Goal: Task Accomplishment & Management: Manage account settings

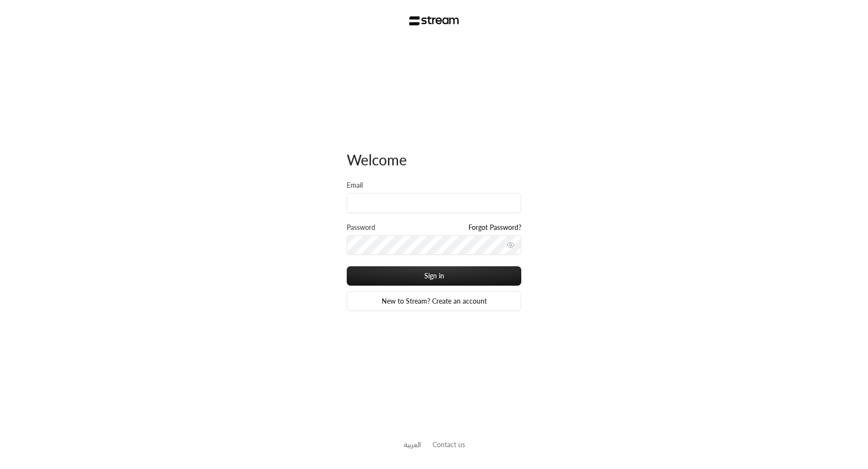
click at [415, 440] on link "العربية" at bounding box center [411, 444] width 17 height 18
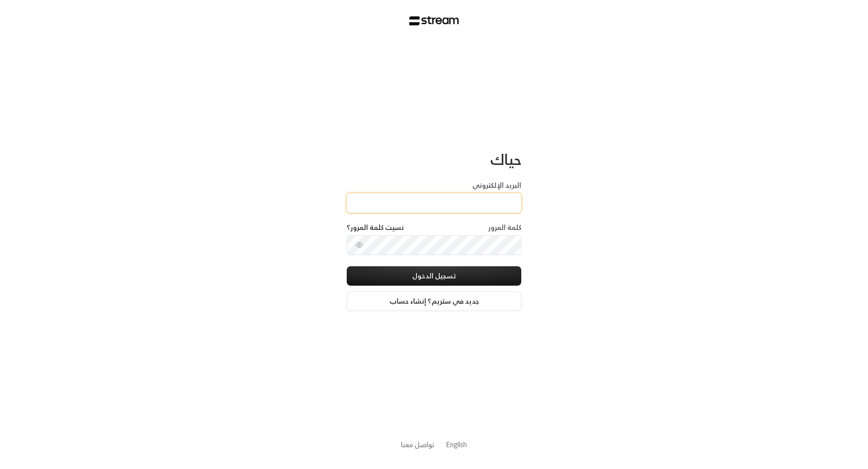
click at [404, 201] on input "البريد الإلكتروني" at bounding box center [434, 203] width 174 height 20
type input "[EMAIL_ADDRESS][DOMAIN_NAME]"
click at [553, 246] on div "حياك البريد الإلكتروني [EMAIL_ADDRESS][DOMAIN_NAME] كلمة المرور نسيت كلمة المرو…" at bounding box center [434, 234] width 868 height 469
click at [363, 243] on button "toggle password visibility" at bounding box center [359, 245] width 16 height 16
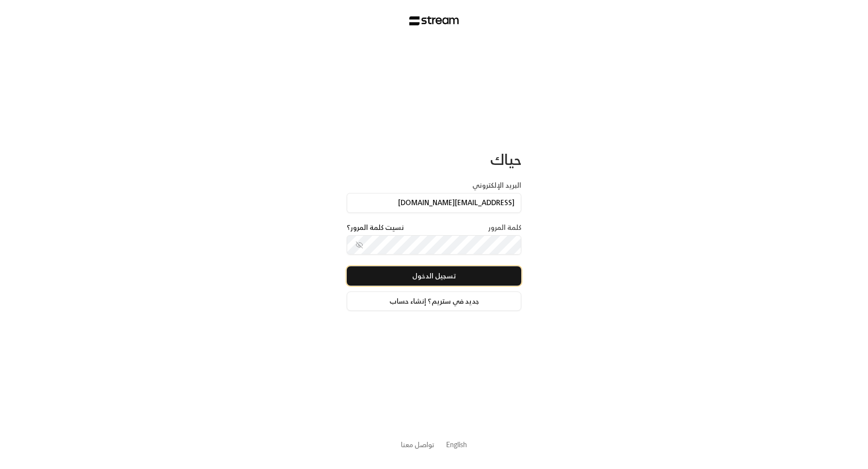
click at [410, 279] on button "تسجيل الدخول" at bounding box center [434, 275] width 174 height 19
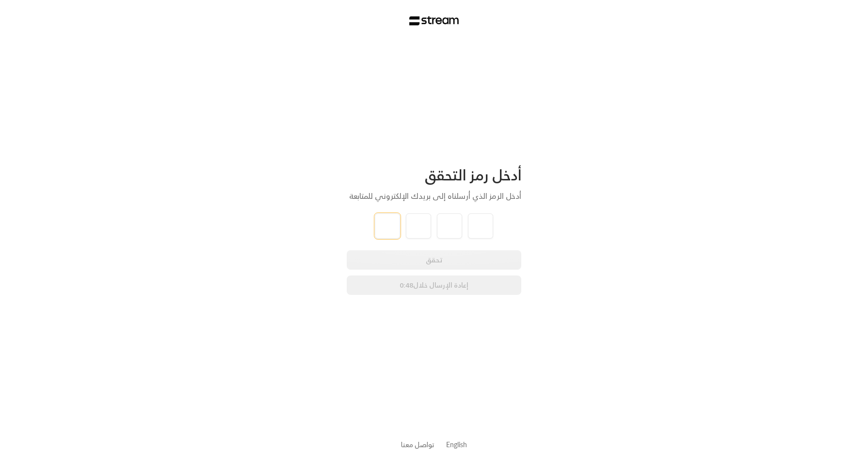
type input "6"
type input "5"
type input "6"
type input "8"
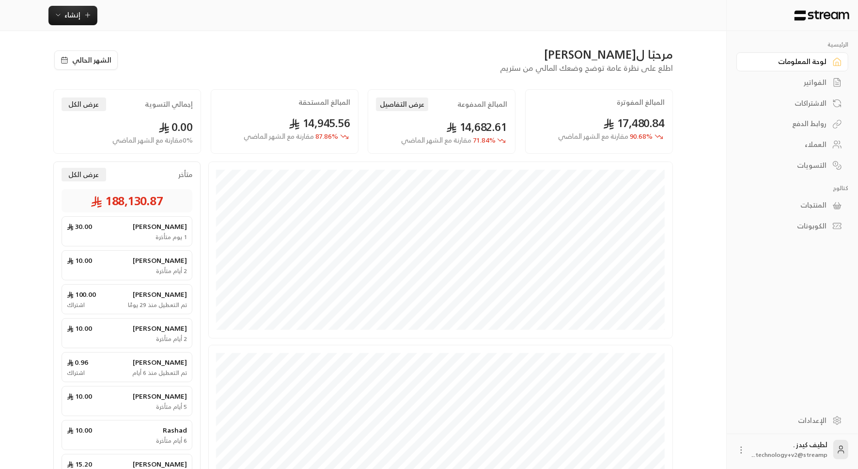
click at [815, 422] on div "الإعدادات" at bounding box center [788, 420] width 78 height 10
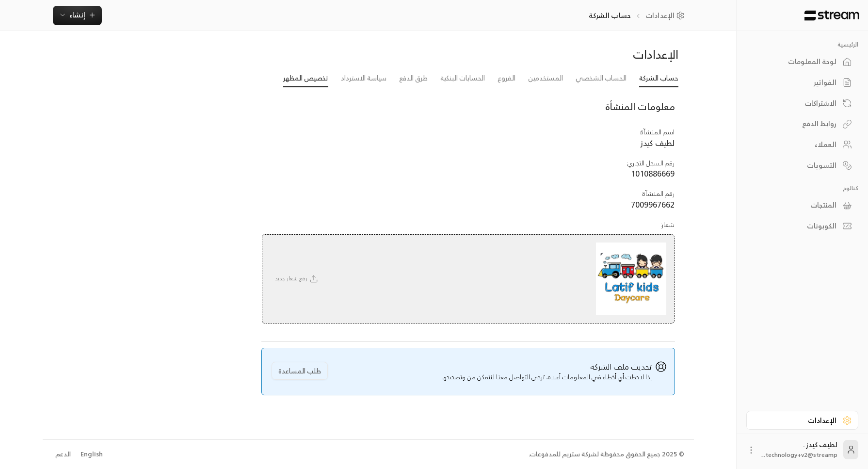
click at [290, 79] on link "تخصيص المظهر" at bounding box center [305, 78] width 45 height 17
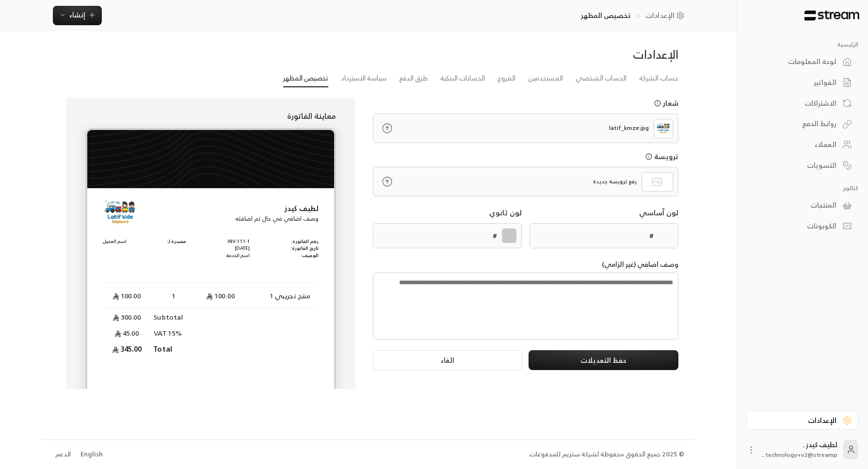
type input "******"
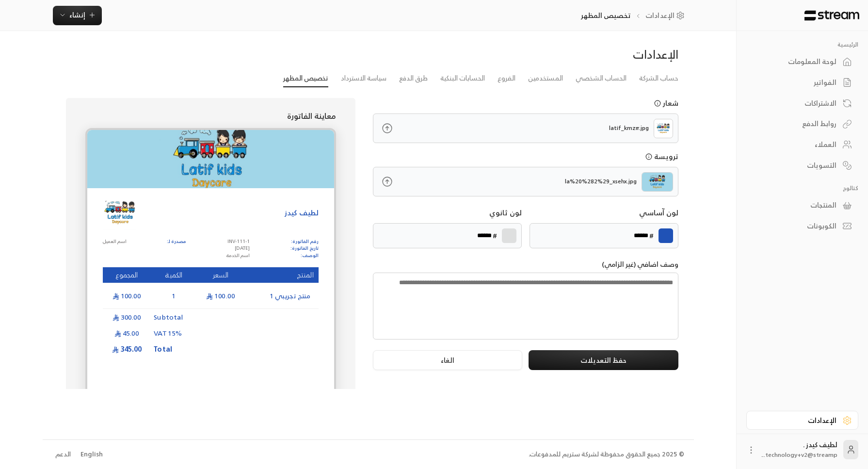
click at [662, 237] on label at bounding box center [665, 235] width 15 height 15
click at [0, 0] on input "*******" at bounding box center [0, 0] width 0 height 0
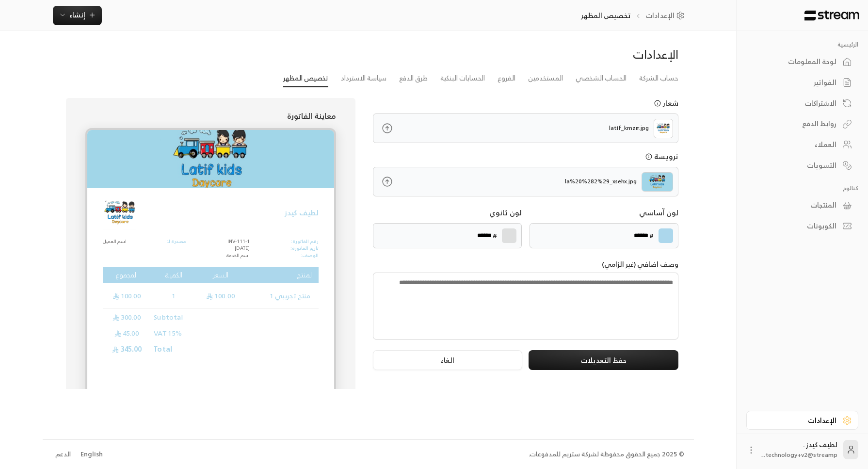
type input "******"
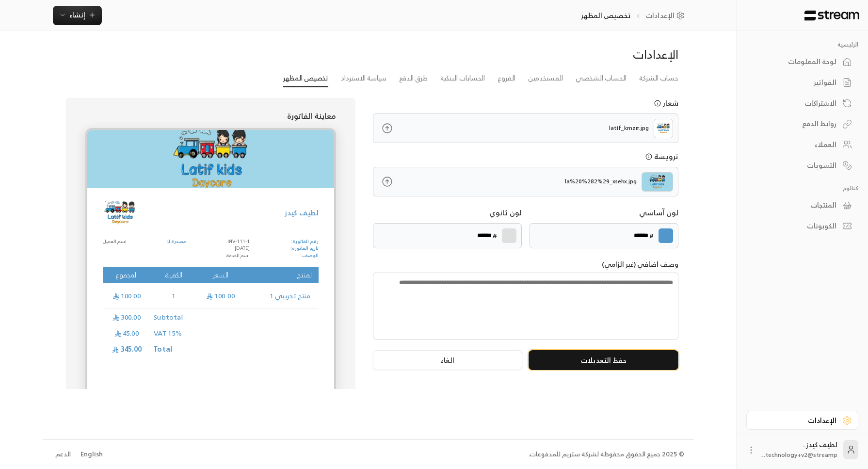
click at [643, 361] on button "حفظ التعديلات" at bounding box center [602, 360] width 149 height 20
click at [808, 62] on div "لوحة المعلومات" at bounding box center [797, 62] width 78 height 10
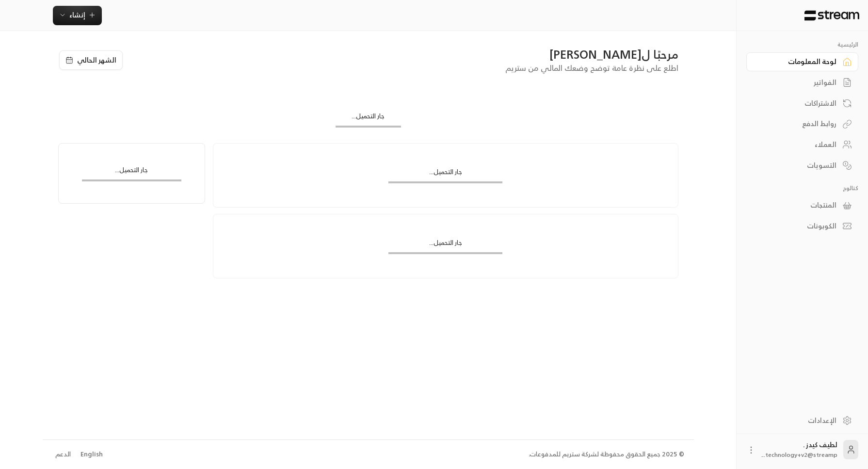
click at [626, 108] on div "جار التحميل..." at bounding box center [368, 119] width 620 height 48
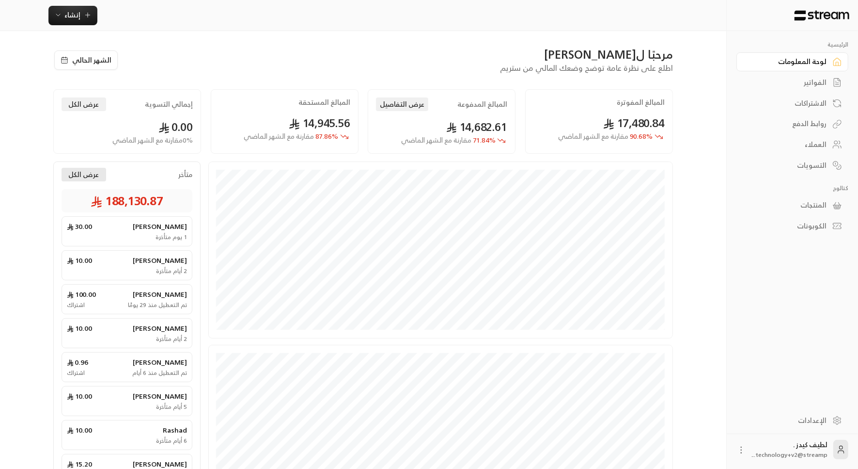
click at [78, 176] on button "عرض الكل" at bounding box center [84, 175] width 45 height 14
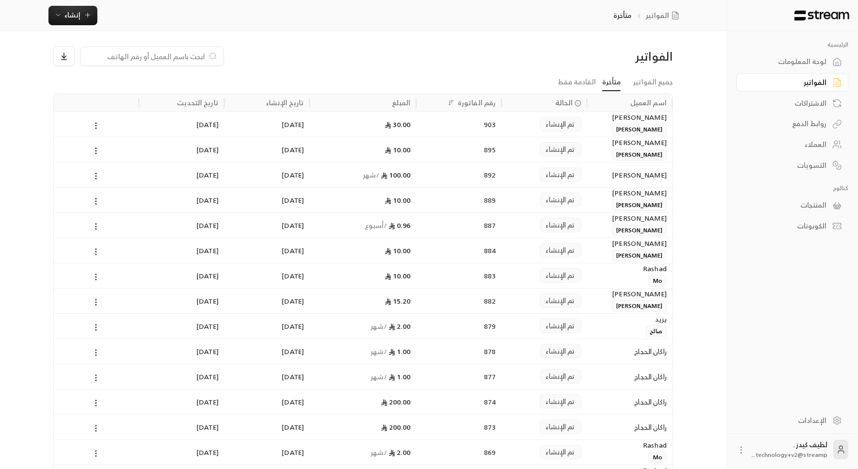
click at [641, 126] on span "[PERSON_NAME]" at bounding box center [639, 130] width 55 height 12
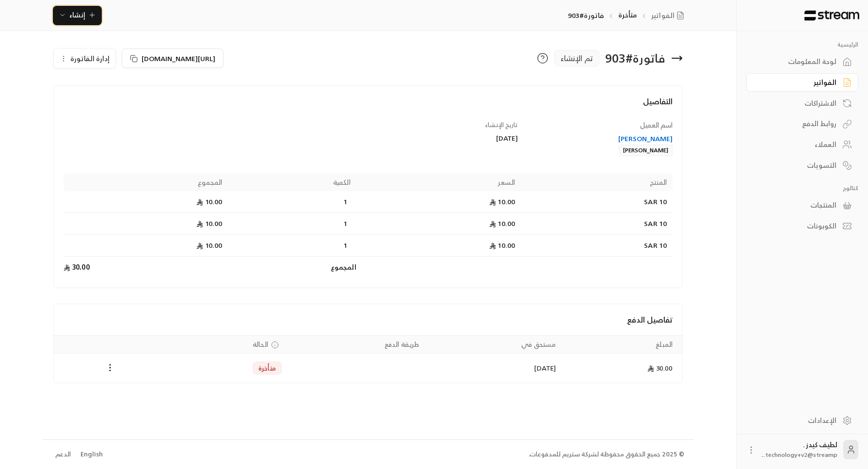
click at [71, 16] on span "إنشاء" at bounding box center [77, 15] width 16 height 12
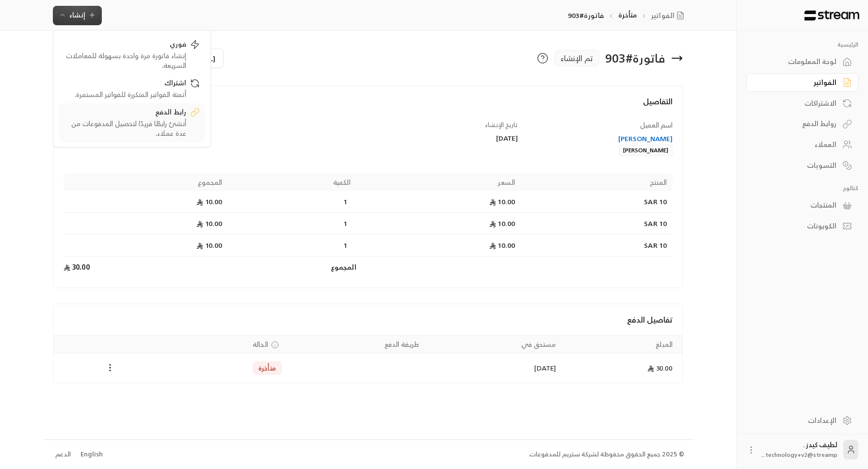
click at [165, 111] on div "رابط الدفع" at bounding box center [125, 113] width 122 height 12
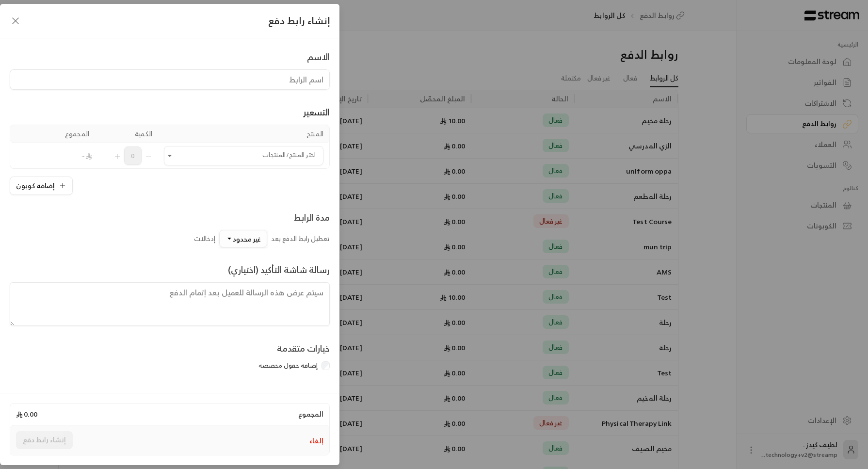
click at [242, 237] on span "غير محدود" at bounding box center [247, 239] width 28 height 12
click at [231, 127] on div "50" at bounding box center [198, 126] width 116 height 10
click at [34, 25] on div "إنشاء رابط دفع" at bounding box center [169, 21] width 339 height 34
click at [15, 21] on icon "button" at bounding box center [16, 21] width 6 height 6
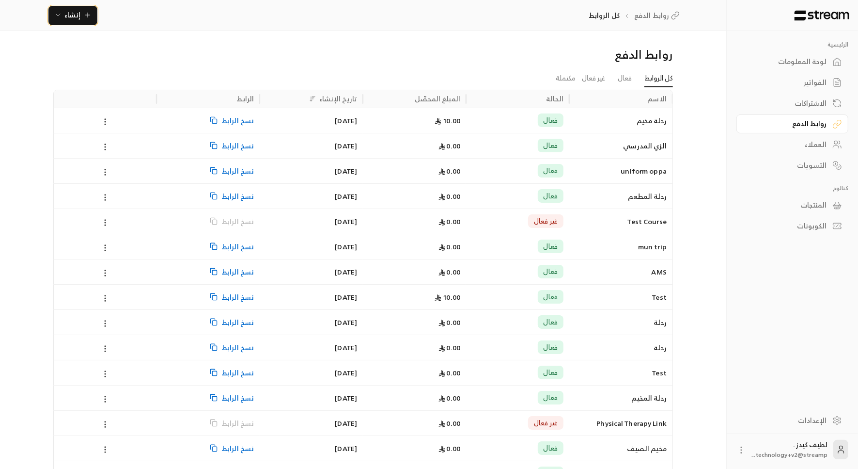
click at [65, 10] on span "إنشاء" at bounding box center [73, 15] width 16 height 12
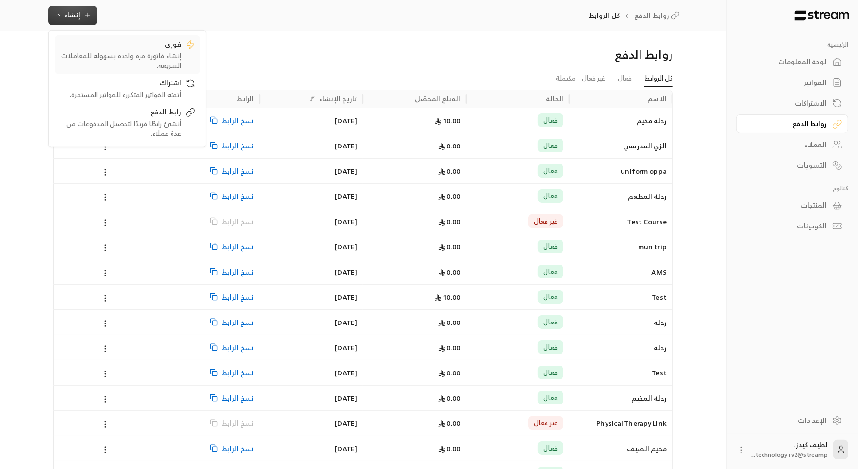
click at [103, 49] on div "فوري" at bounding box center [121, 45] width 122 height 12
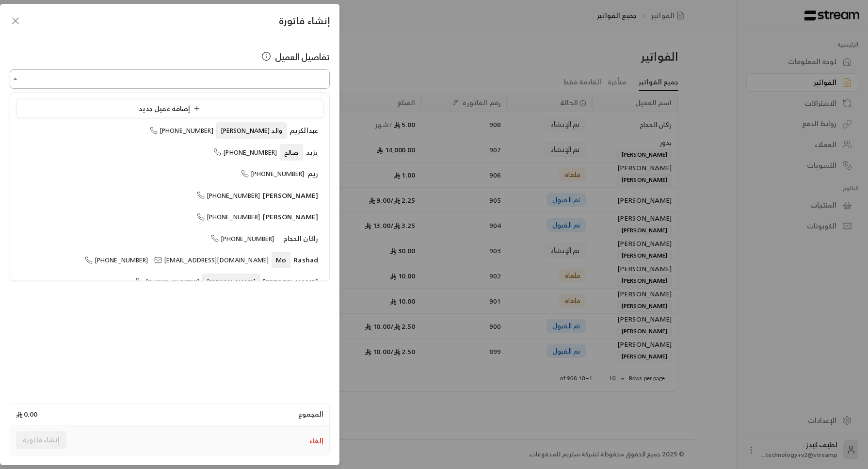
click at [26, 79] on input "اختر العميل" at bounding box center [170, 79] width 320 height 17
click at [82, 103] on div "إضافة عميل جديد" at bounding box center [169, 108] width 297 height 10
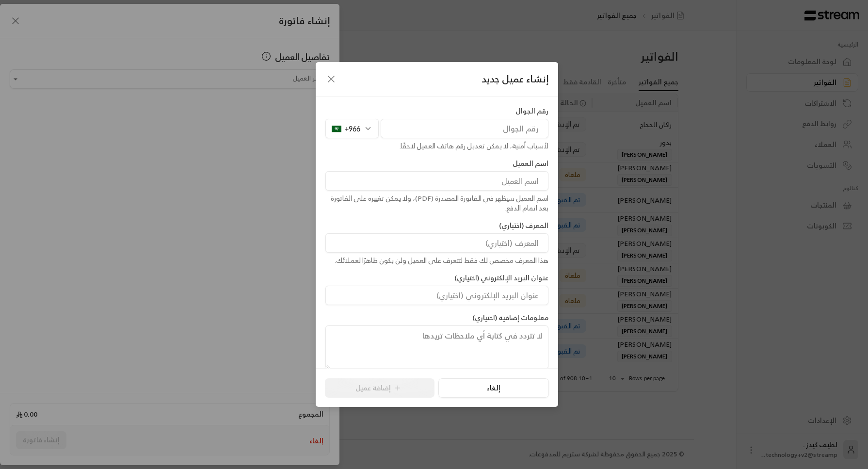
click at [458, 125] on input "tel" at bounding box center [464, 128] width 168 height 19
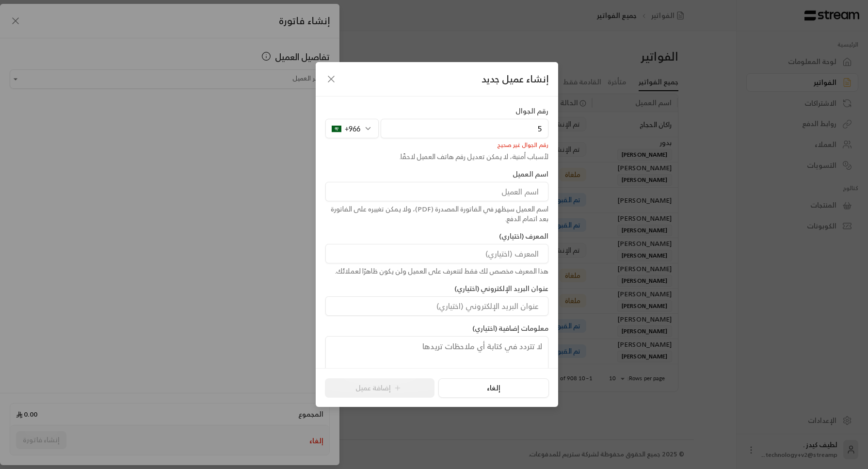
type input "0504187888"
type input "بدور والدة [PERSON_NAME] و[PERSON_NAME]"
type input "[EMAIL_ADDRESS][DOMAIN_NAME]"
type input "0"
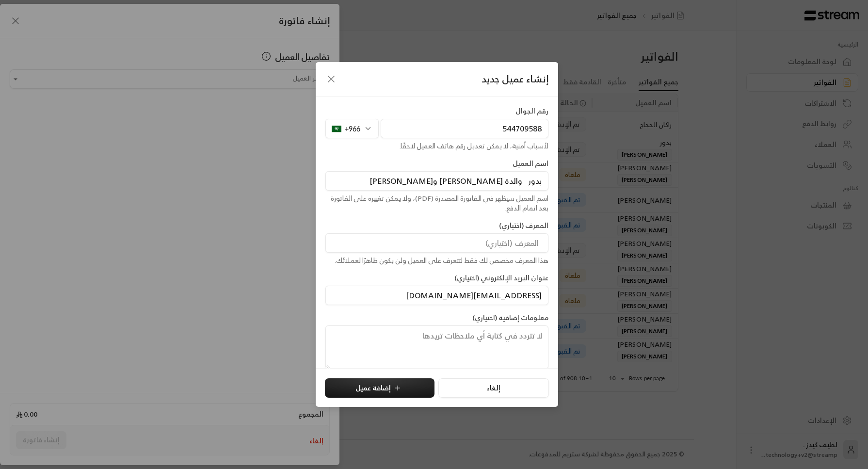
type input "544709588"
click at [451, 181] on input "بدور والدة [PERSON_NAME] و[PERSON_NAME]" at bounding box center [436, 180] width 223 height 19
type input "ب"
type input "عبير"
click at [374, 385] on button "إضافة عميل" at bounding box center [380, 387] width 110 height 19
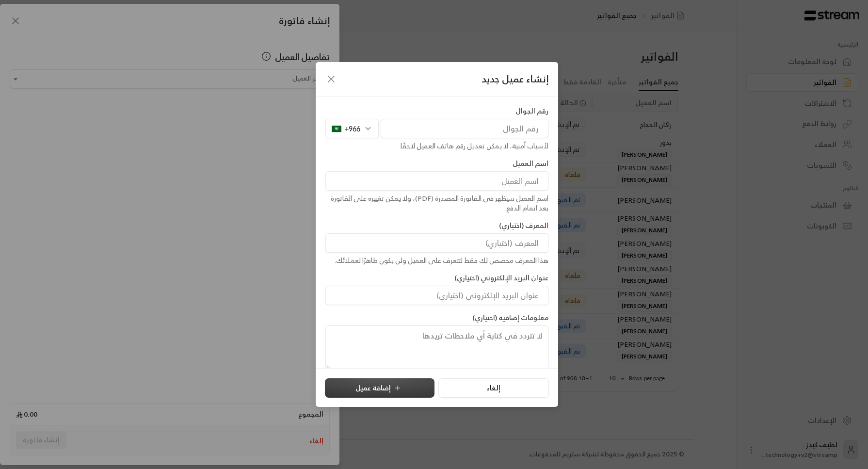
type input "**********"
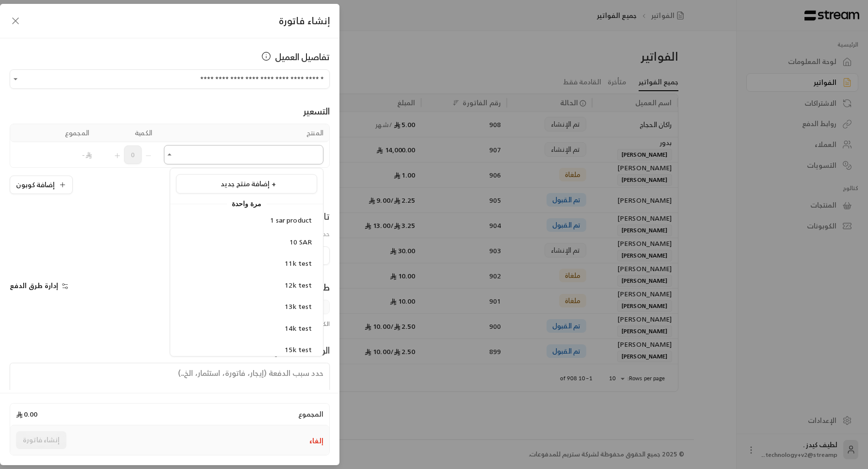
click at [206, 161] on input "اختر العميل" at bounding box center [243, 154] width 159 height 17
click at [245, 238] on div "10 SAR" at bounding box center [246, 242] width 130 height 10
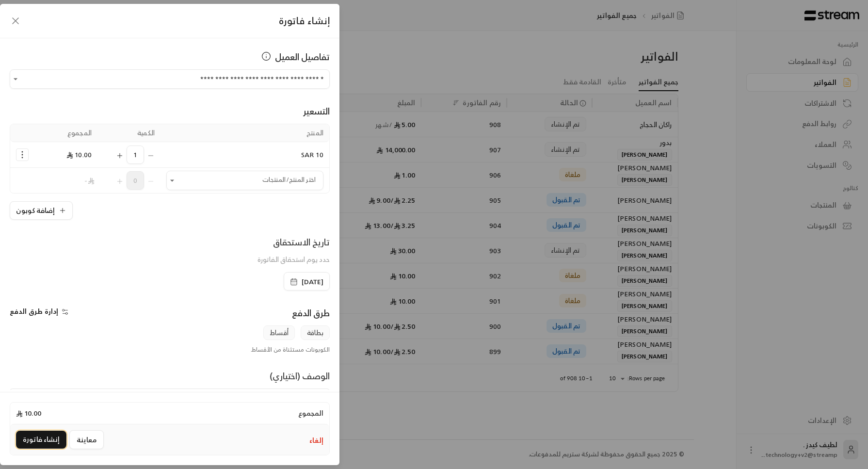
click at [44, 434] on button "إنشاء فاتورة" at bounding box center [41, 439] width 50 height 18
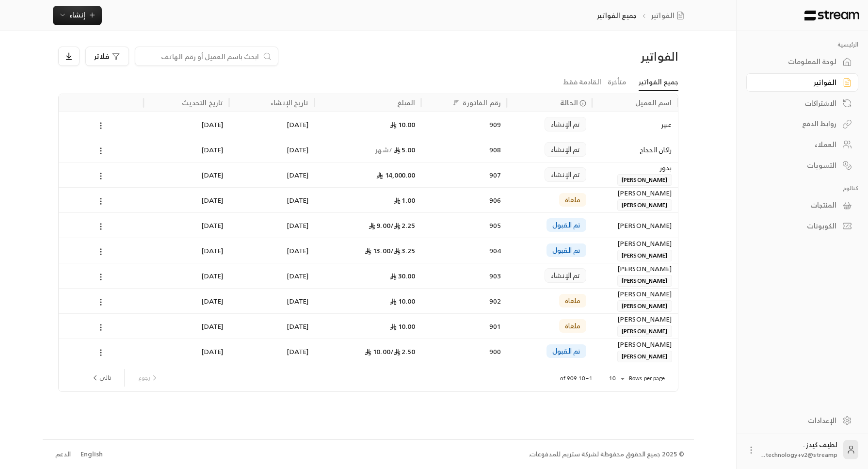
click at [516, 122] on div "تم الإنشاء" at bounding box center [549, 124] width 74 height 25
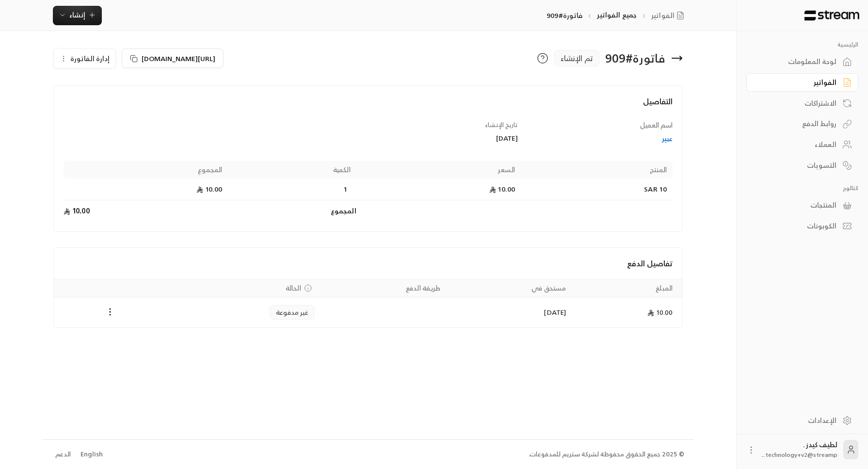
click at [759, 257] on div "الرئيسية لوحة المعلومات الفواتير الاشتراكات روابط الدفع العملاء التسويات كتالوج…" at bounding box center [801, 218] width 131 height 375
click at [815, 425] on div "الإعدادات" at bounding box center [797, 420] width 78 height 10
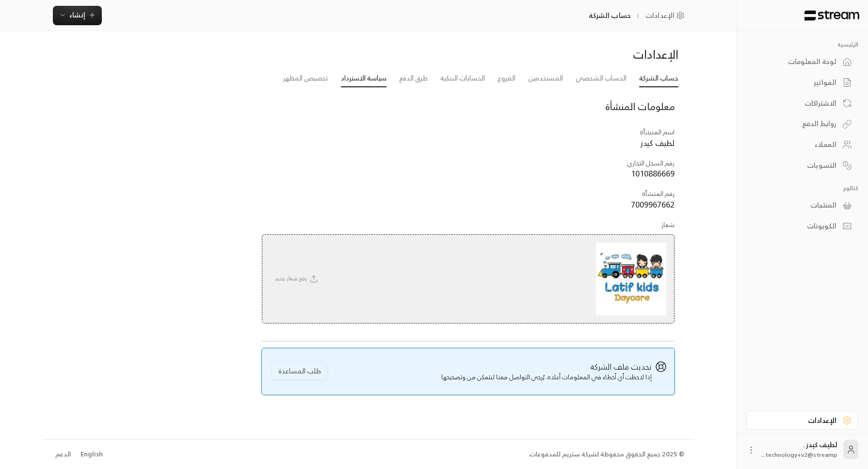
click at [342, 80] on link "سياسة الاسترداد" at bounding box center [364, 78] width 46 height 17
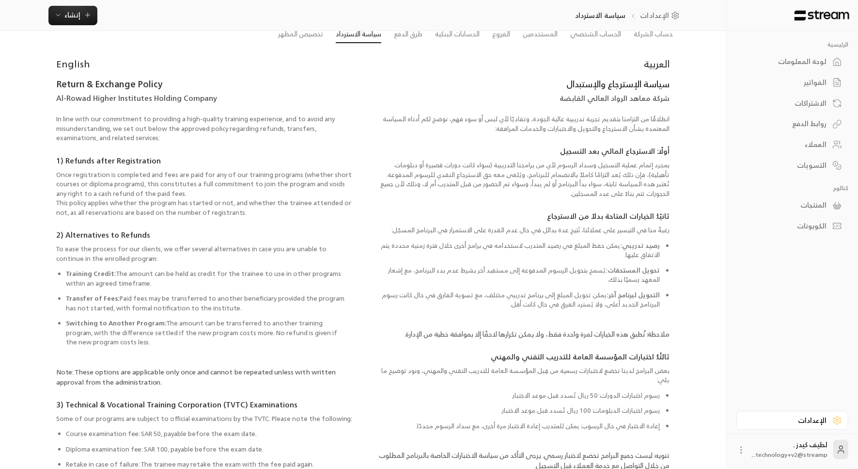
scroll to position [47, 0]
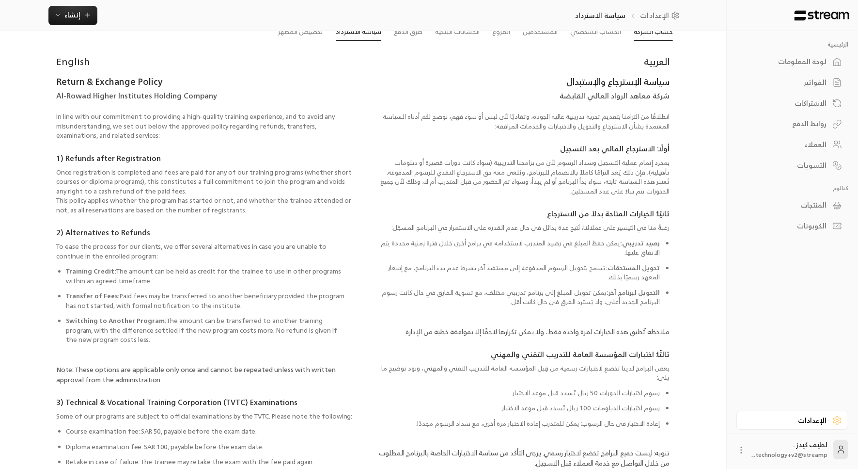
click at [657, 34] on link "حساب الشركة" at bounding box center [653, 31] width 39 height 17
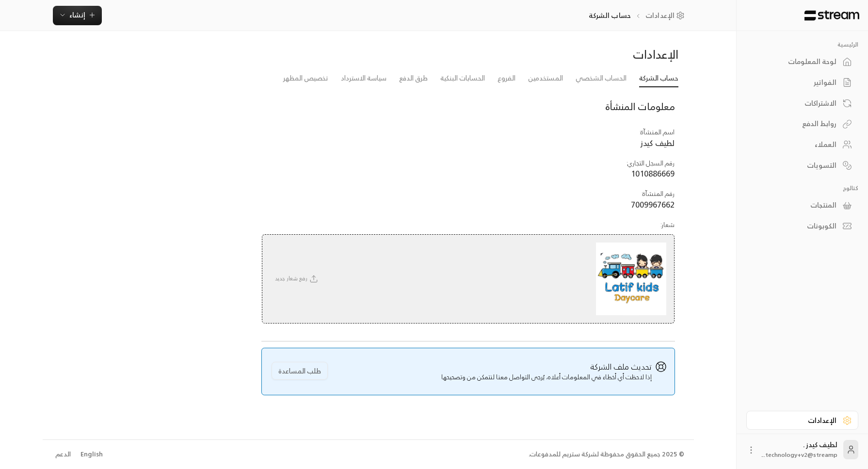
click at [791, 55] on link "لوحة المعلومات" at bounding box center [802, 61] width 112 height 19
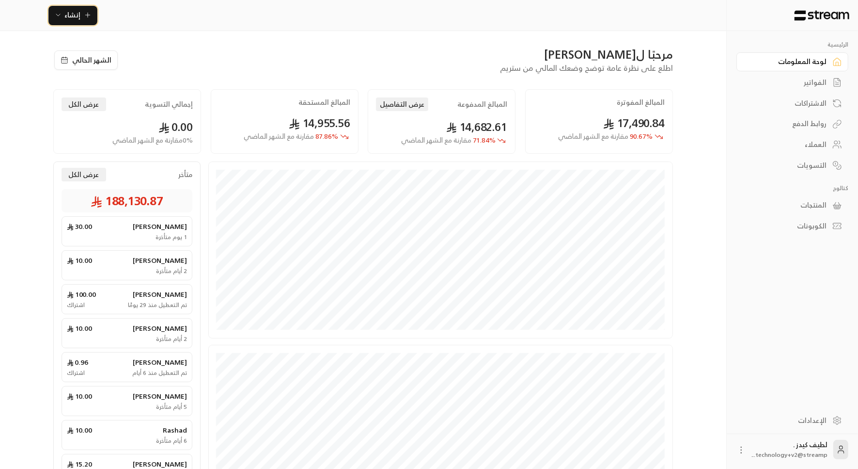
click at [65, 16] on span "إنشاء" at bounding box center [73, 15] width 16 height 12
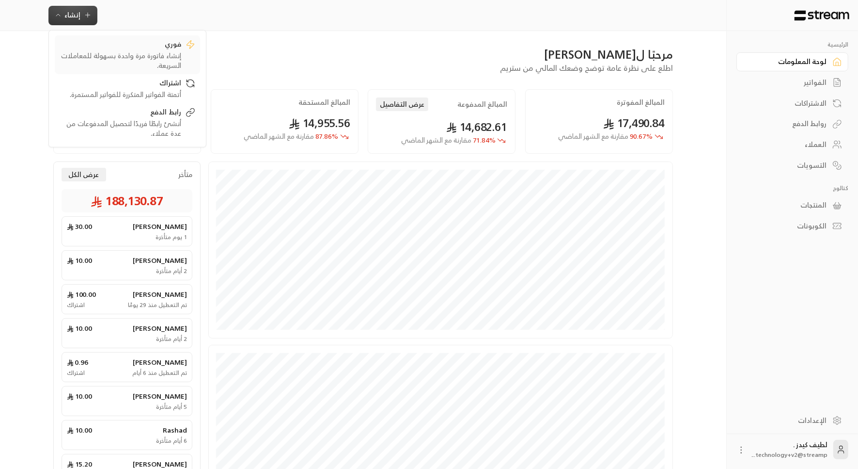
click at [95, 46] on div "فوري" at bounding box center [121, 45] width 122 height 12
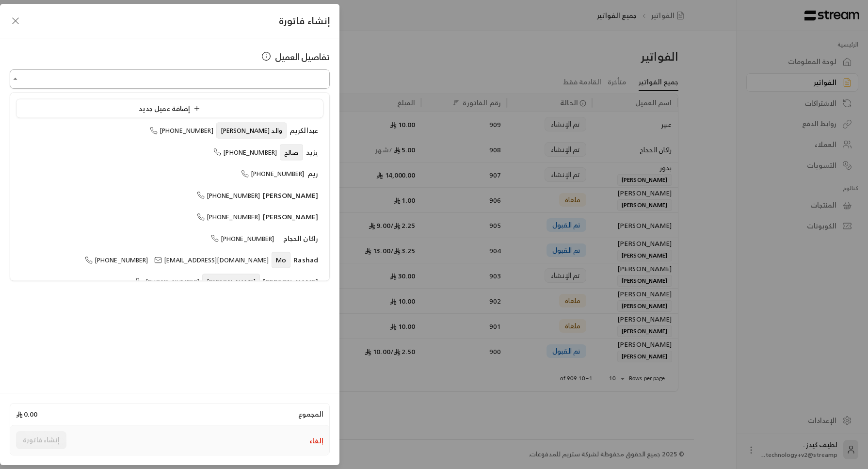
click at [140, 72] on input "اختر العميل" at bounding box center [170, 79] width 320 height 17
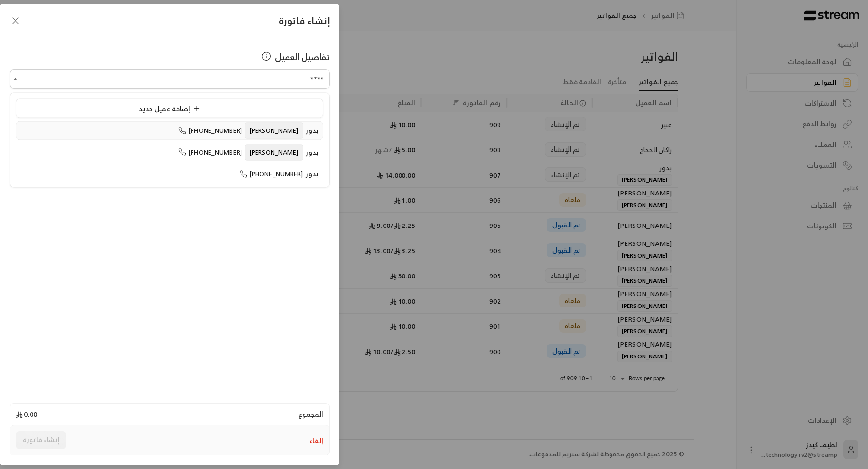
click at [190, 124] on li "بدور [PERSON_NAME] [PHONE_NUMBER]" at bounding box center [169, 130] width 307 height 19
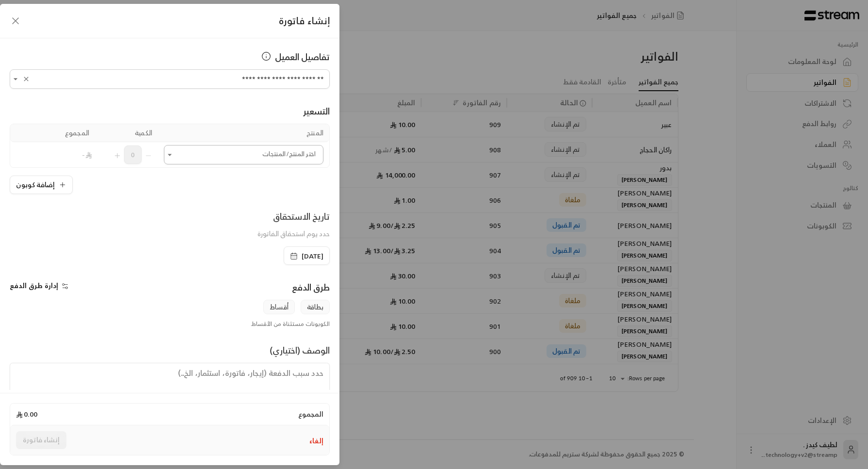
type input "**********"
click at [192, 151] on input "اختر العميل" at bounding box center [243, 154] width 159 height 17
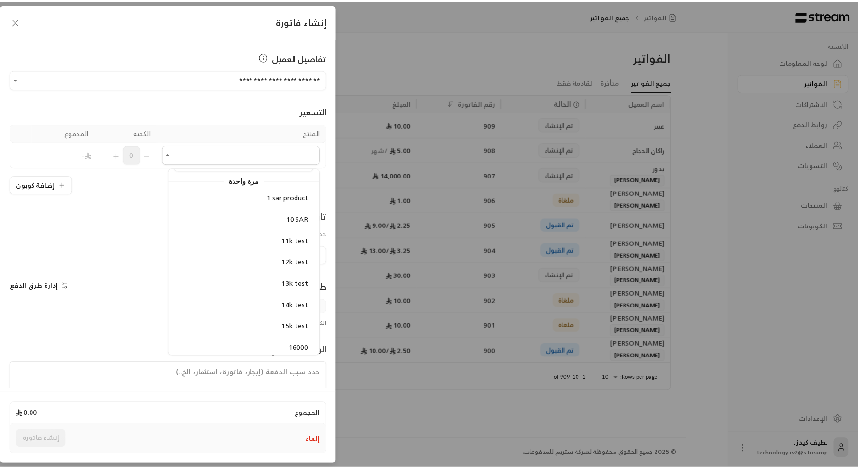
scroll to position [25, 0]
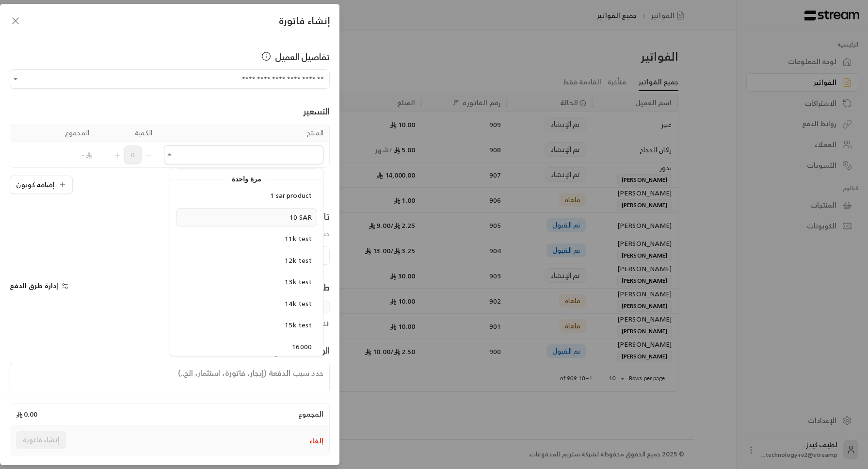
click at [229, 208] on li "10 SAR" at bounding box center [246, 217] width 141 height 19
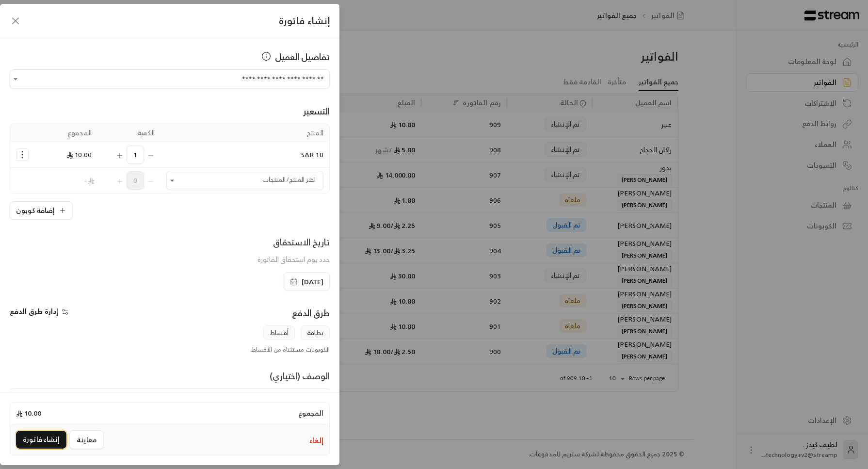
click at [52, 438] on button "إنشاء فاتورة" at bounding box center [41, 439] width 50 height 18
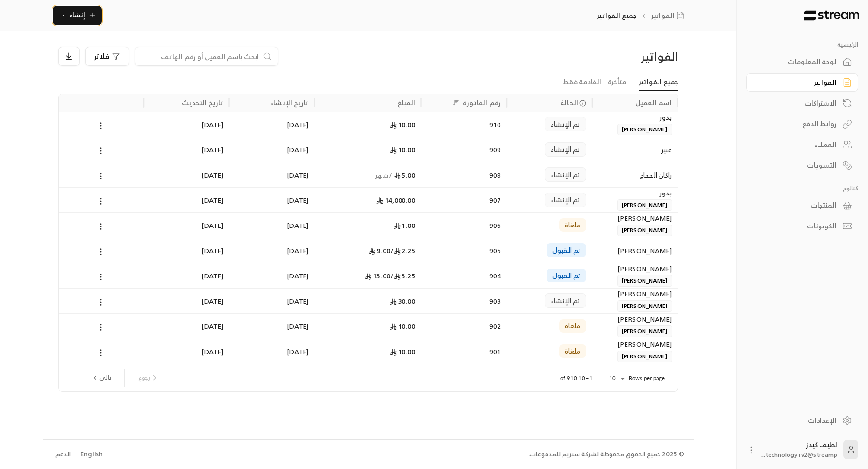
click at [79, 15] on span "إنشاء" at bounding box center [77, 15] width 16 height 12
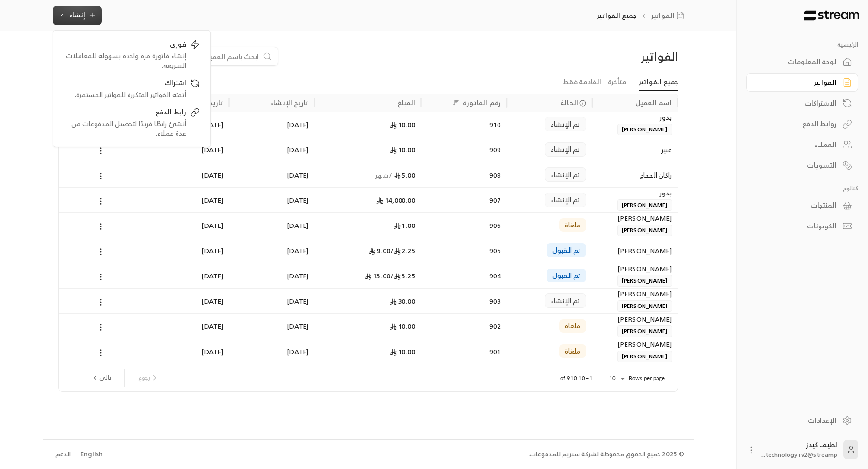
click at [784, 143] on div "العملاء" at bounding box center [797, 145] width 78 height 10
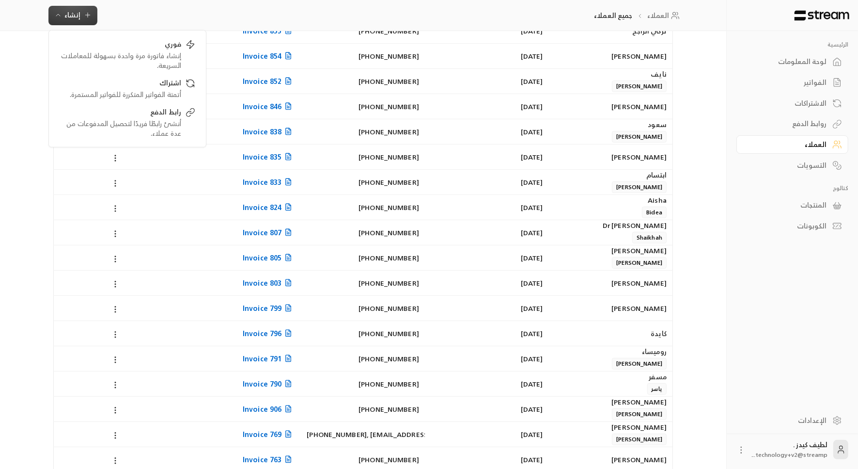
scroll to position [233, 0]
click at [818, 98] on div "الاشتراكات" at bounding box center [788, 103] width 78 height 10
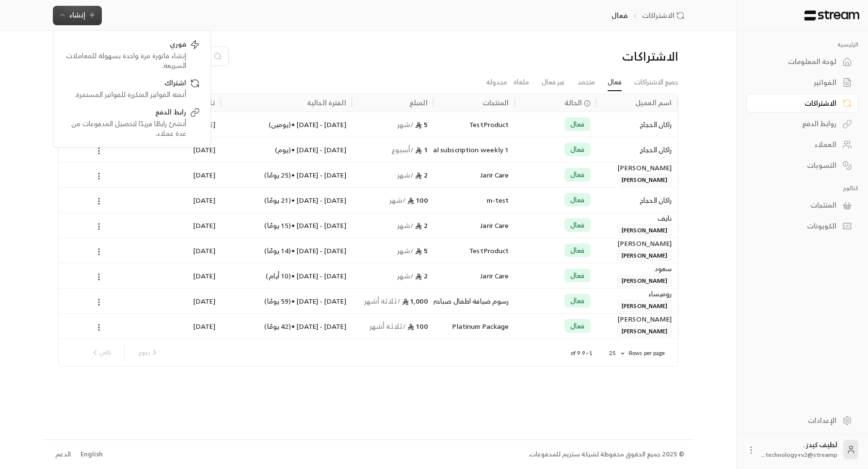
click at [847, 221] on icon at bounding box center [847, 226] width 10 height 10
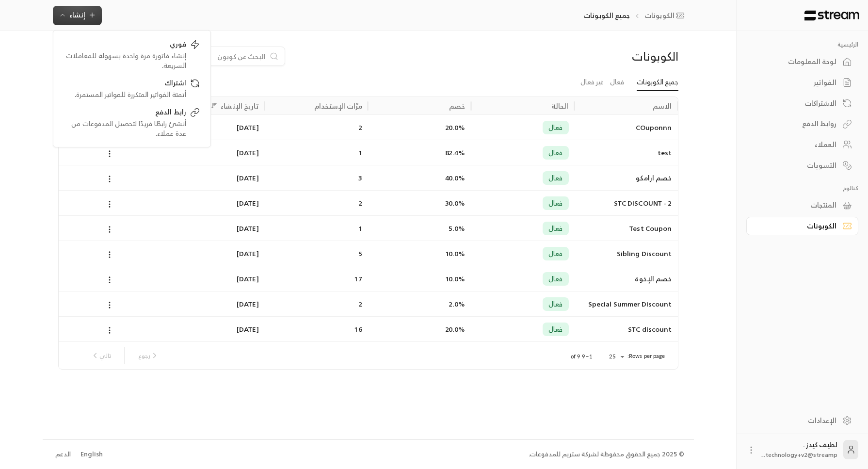
click at [838, 422] on link "الإعدادات" at bounding box center [802, 420] width 112 height 19
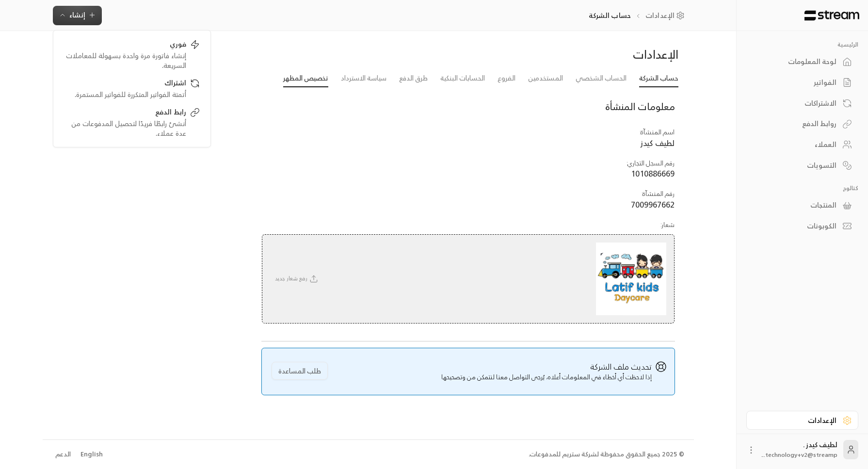
click at [293, 72] on link "تخصيص المظهر" at bounding box center [305, 78] width 45 height 17
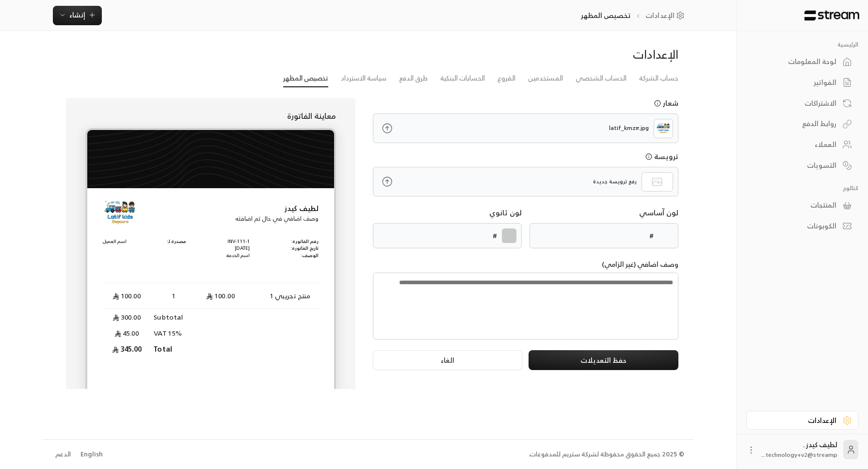
type input "******"
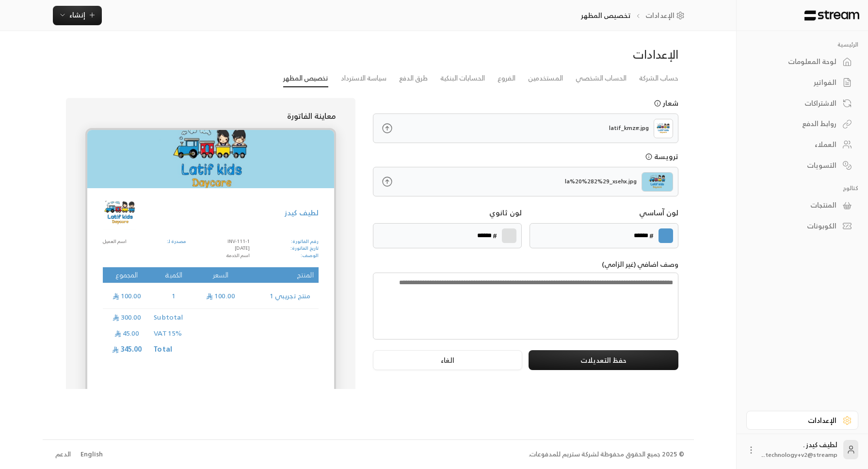
drag, startPoint x: 157, startPoint y: 379, endPoint x: 87, endPoint y: 366, distance: 71.0
click at [87, 366] on div "لطيف كيدز رقم الفاتورة: تاريخ الفاتورة: الوصف: INV-111-1 [DATE] اسم الخدمة مصدر…" at bounding box center [210, 267] width 251 height 279
click at [58, 17] on button "إنشاء" at bounding box center [77, 15] width 49 height 19
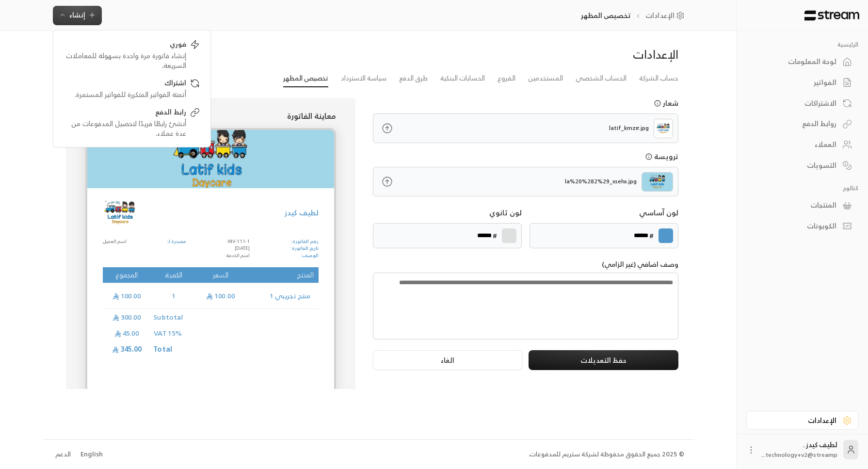
click at [292, 41] on div "الإعدادات حساب الشركة الحساب الشخصي المستخدمين الفروع الحسابات البنكية طرق الدف…" at bounding box center [368, 235] width 651 height 408
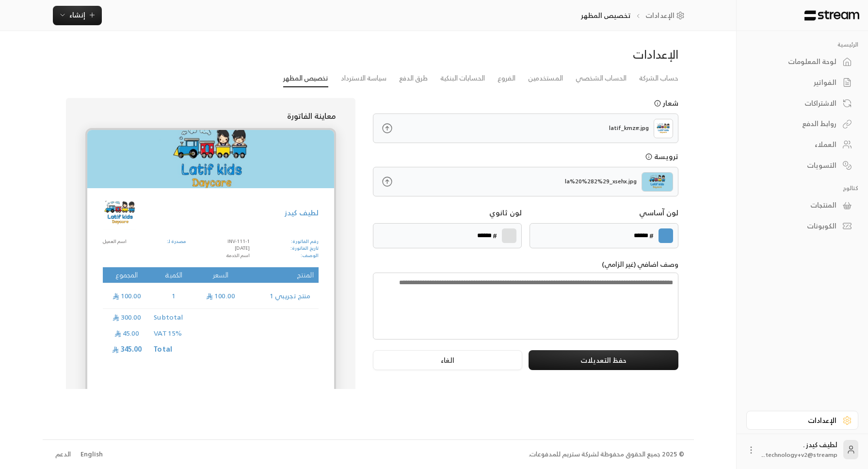
click at [826, 127] on div "روابط الدفع" at bounding box center [797, 124] width 78 height 10
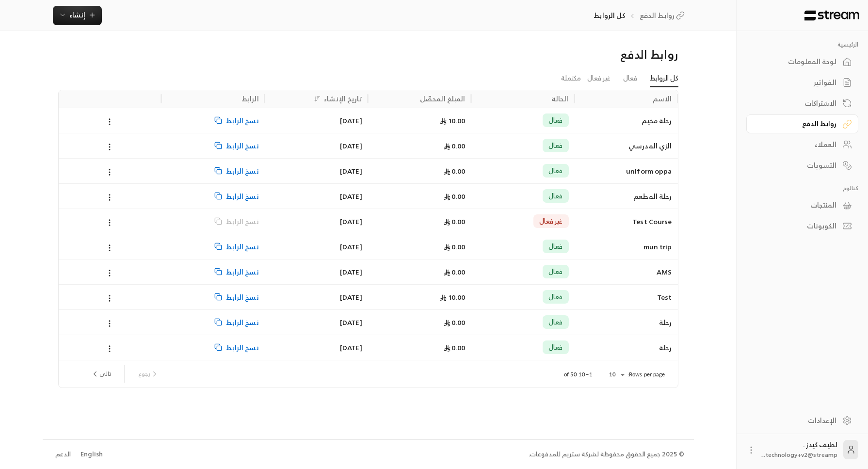
click at [497, 123] on div "فعال" at bounding box center [523, 120] width 92 height 25
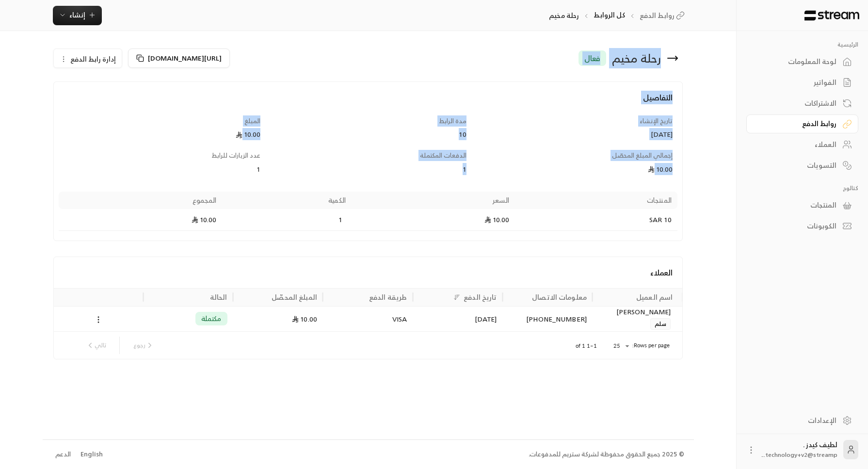
drag, startPoint x: 351, startPoint y: 165, endPoint x: 49, endPoint y: 26, distance: 332.5
click at [49, 26] on div "روابط الدفع كل الروابط رحلة مخيم إنشاء فوري إنشاء فاتورة مرة واحدة بسهولة للمعا…" at bounding box center [368, 219] width 651 height 439
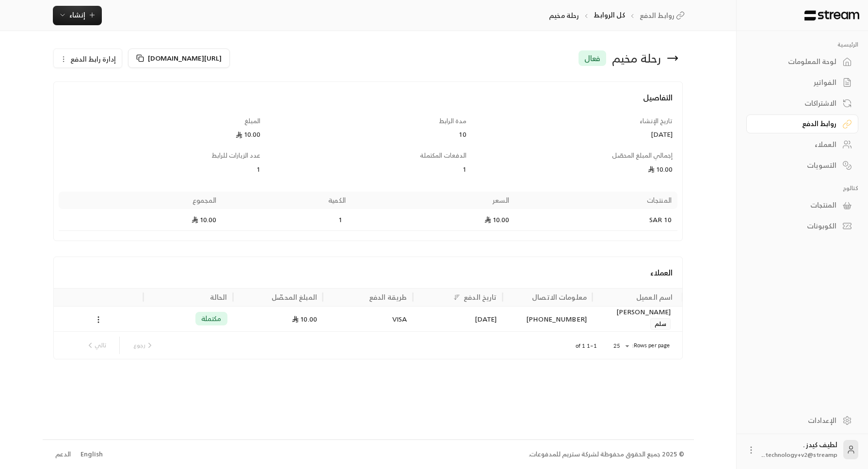
drag, startPoint x: 49, startPoint y: 26, endPoint x: 180, endPoint y: 17, distance: 130.7
click at [180, 17] on div "روابط الدفع كل الروابط رحلة مخيم إنشاء فوري إنشاء فاتورة مرة واحدة بسهولة للمعا…" at bounding box center [367, 15] width 649 height 19
click at [80, 22] on button "إنشاء" at bounding box center [77, 15] width 49 height 19
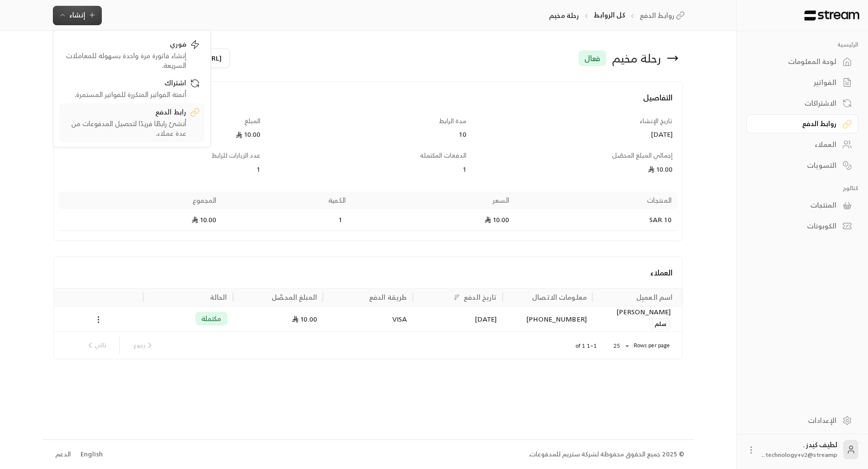
click at [142, 114] on div "رابط الدفع" at bounding box center [125, 113] width 122 height 12
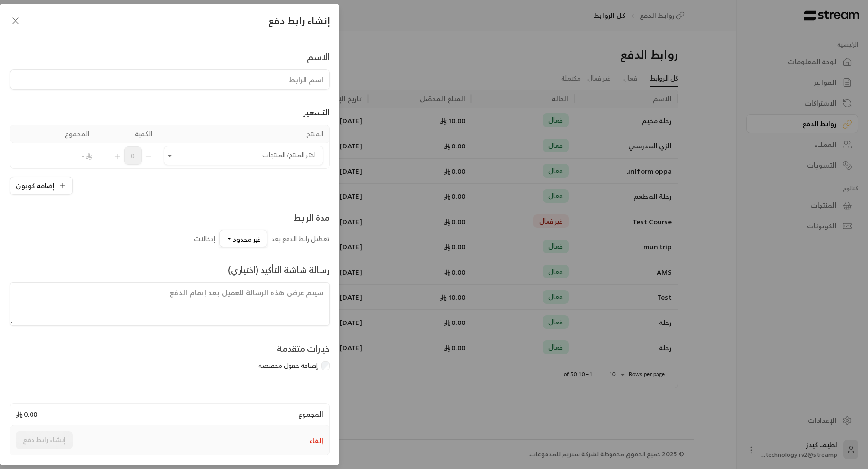
click at [245, 82] on input at bounding box center [170, 79] width 320 height 20
type input "رحلة المطعم"
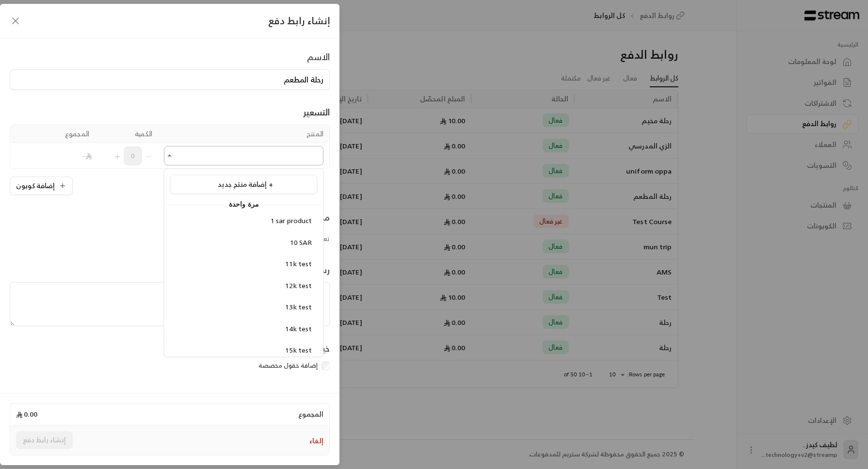
click at [241, 155] on input "اختر المنتج/المنتجات" at bounding box center [243, 155] width 159 height 17
click at [275, 226] on span "1 sar product" at bounding box center [291, 220] width 42 height 12
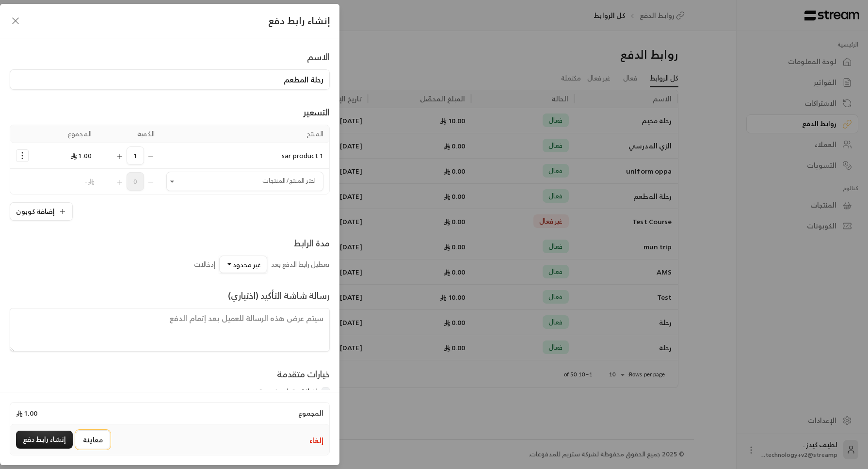
click at [77, 441] on button "معاينة" at bounding box center [93, 439] width 34 height 19
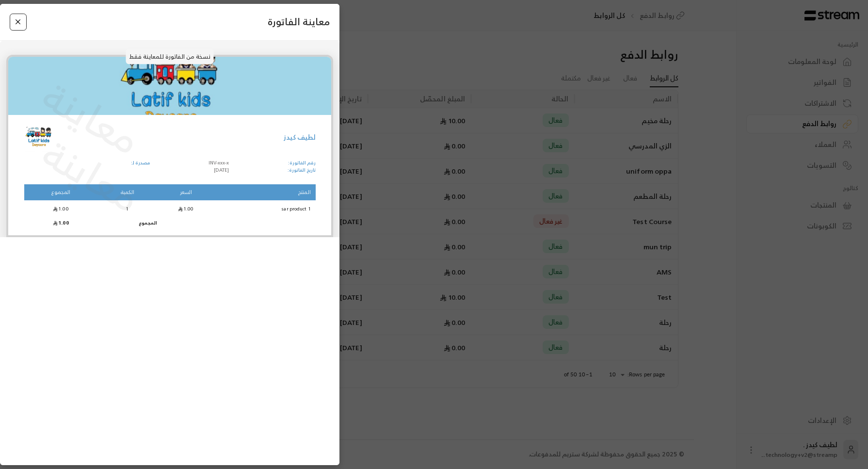
click at [16, 25] on button "Close" at bounding box center [18, 22] width 17 height 17
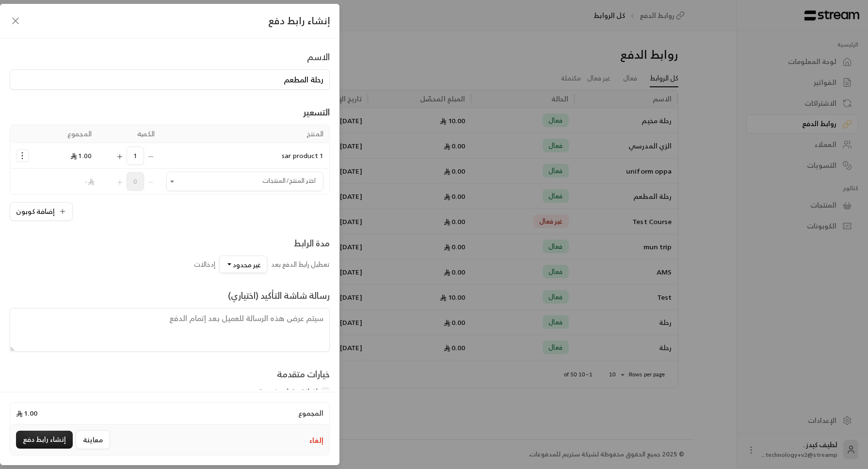
click at [264, 335] on textarea at bounding box center [170, 330] width 320 height 44
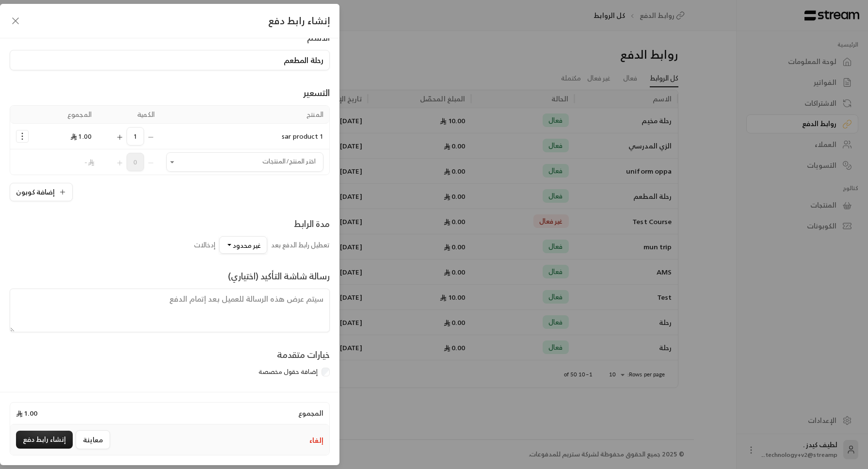
click at [310, 367] on label "إضافة حقول مخصصة" at bounding box center [287, 372] width 59 height 10
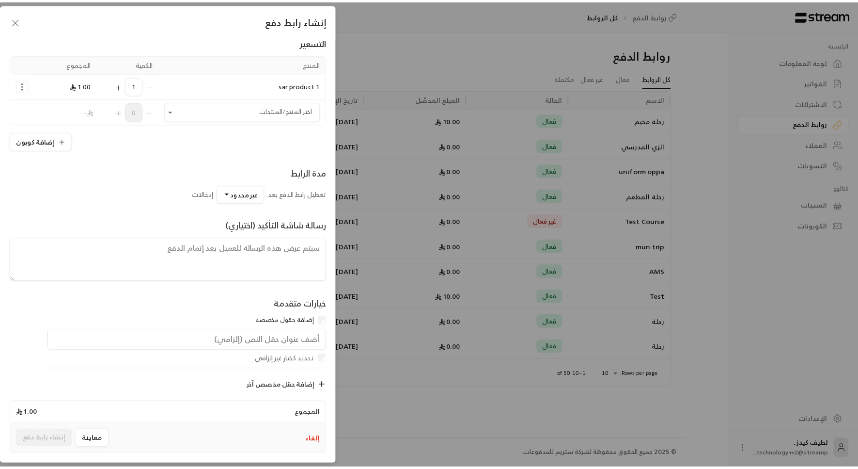
scroll to position [85, 0]
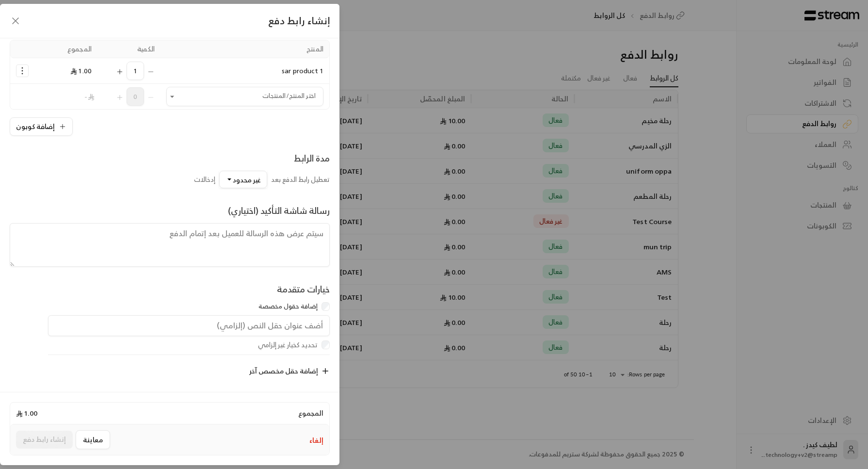
click at [287, 317] on input "text" at bounding box center [189, 325] width 282 height 21
type input "رقم الاب"
click at [51, 435] on button "إنشاء رابط دفع" at bounding box center [44, 439] width 57 height 18
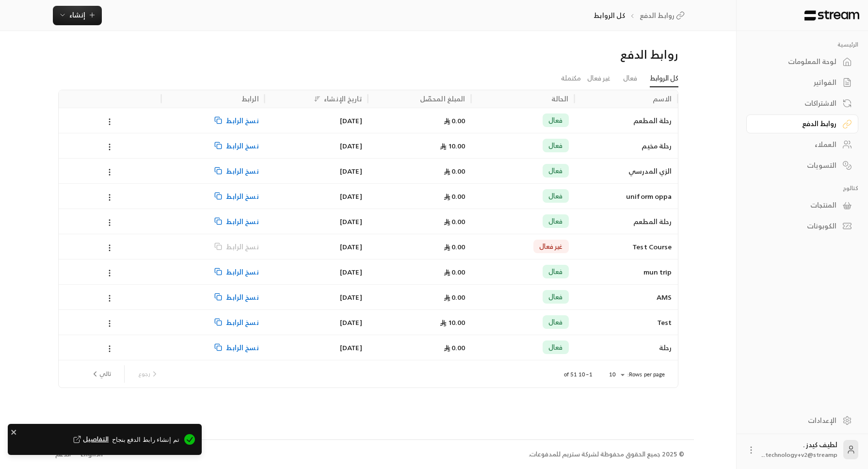
click at [242, 119] on span "نسخ الرابط" at bounding box center [242, 120] width 32 height 25
click at [244, 114] on span "نسخ الرابط" at bounding box center [242, 120] width 32 height 25
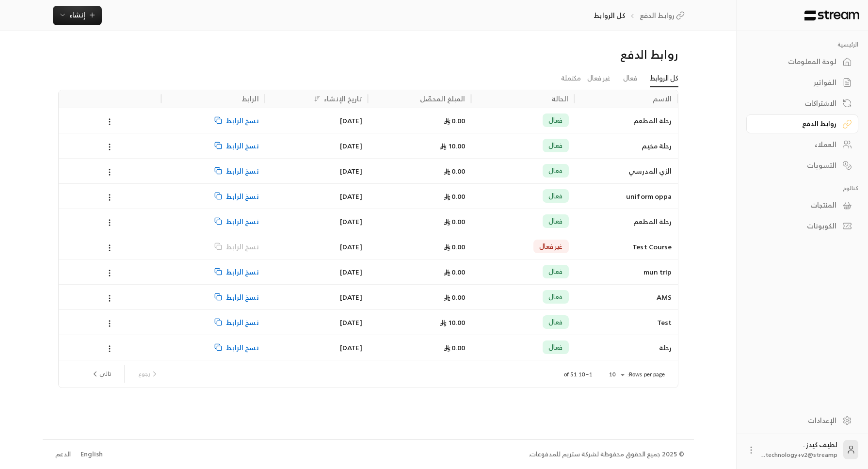
click at [616, 113] on div "رحلة المطعم" at bounding box center [626, 120] width 92 height 25
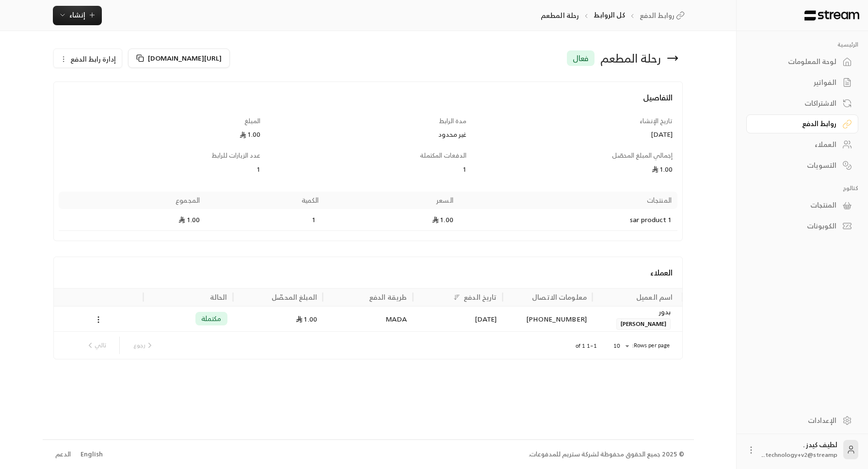
click at [798, 57] on div "لوحة المعلومات" at bounding box center [797, 62] width 78 height 10
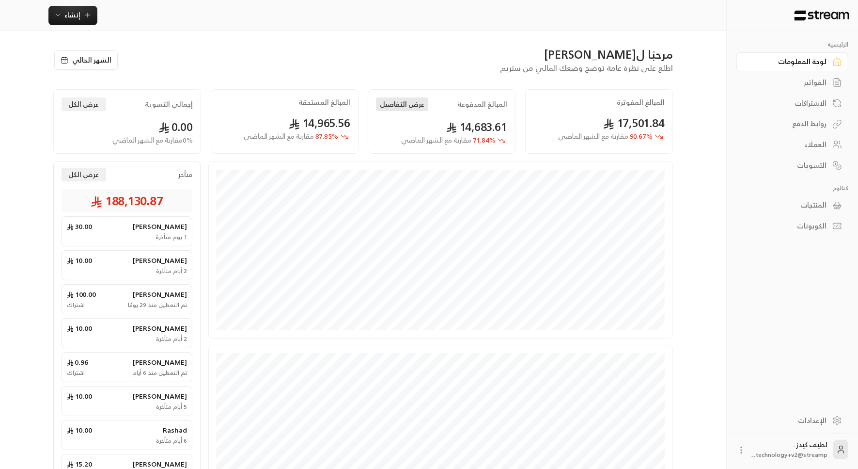
click at [412, 100] on button "عرض التفاصيل" at bounding box center [402, 104] width 52 height 14
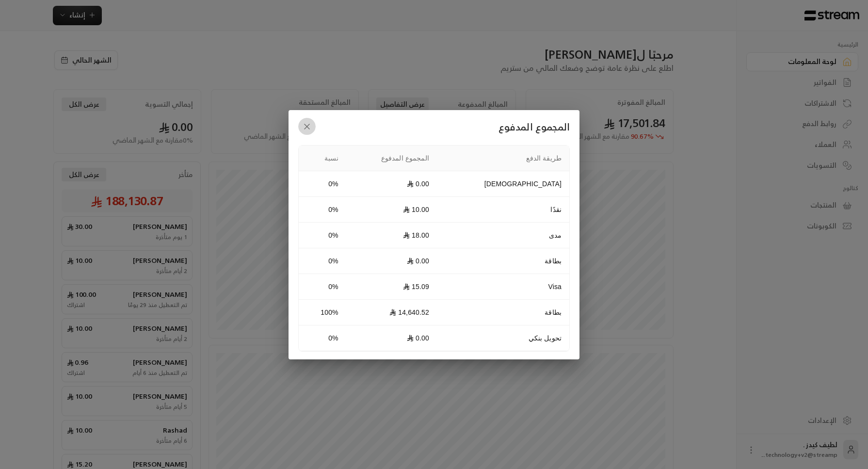
click at [306, 128] on icon "button" at bounding box center [307, 127] width 10 height 10
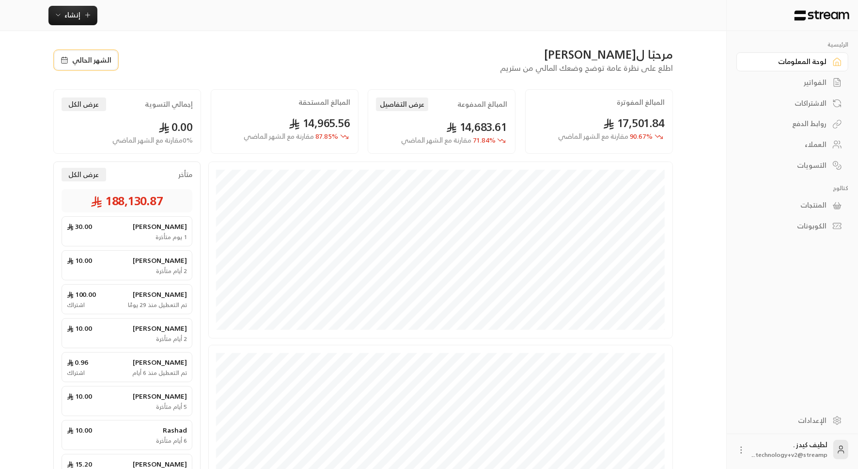
click at [76, 69] on button "الشهر الحالي" at bounding box center [85, 59] width 63 height 19
select select "*"
select select "****"
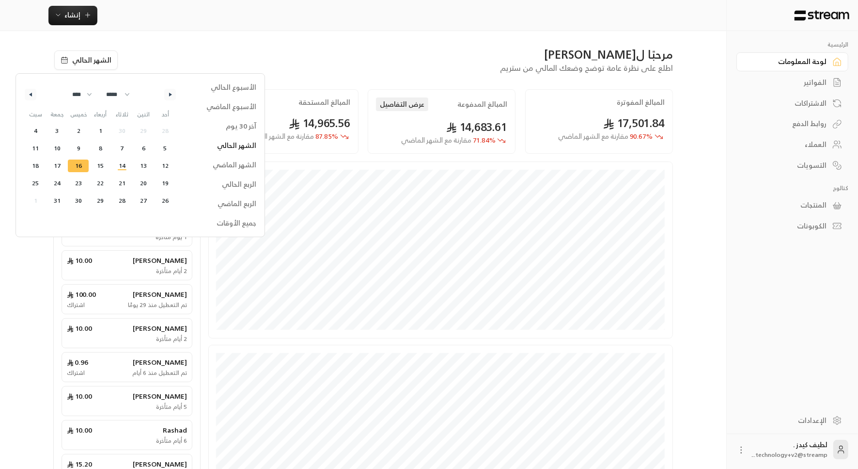
click at [85, 168] on span "16" at bounding box center [79, 165] width 22 height 13
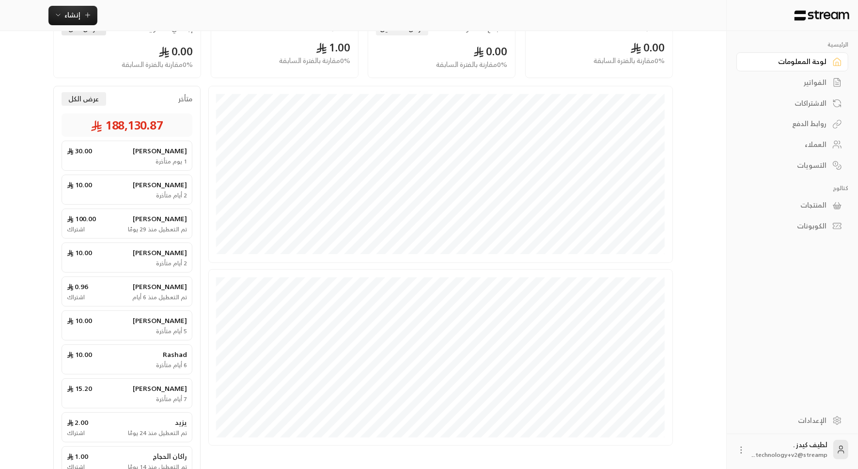
scroll to position [97, 0]
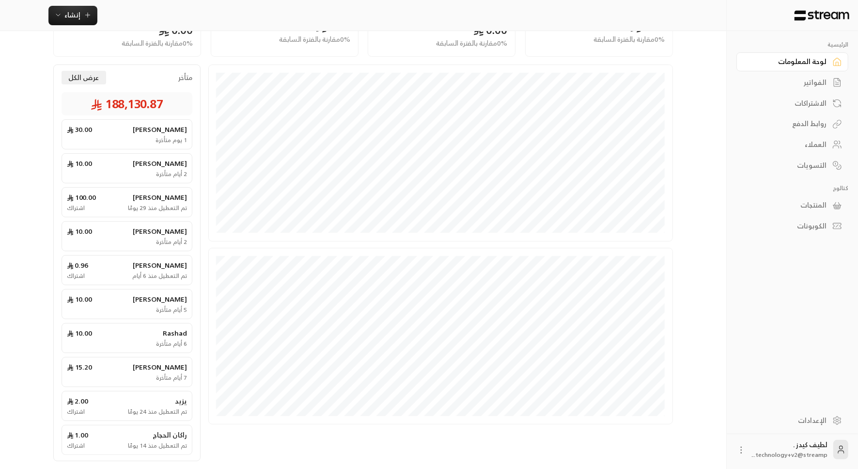
click at [797, 82] on div "الفواتير" at bounding box center [788, 83] width 78 height 10
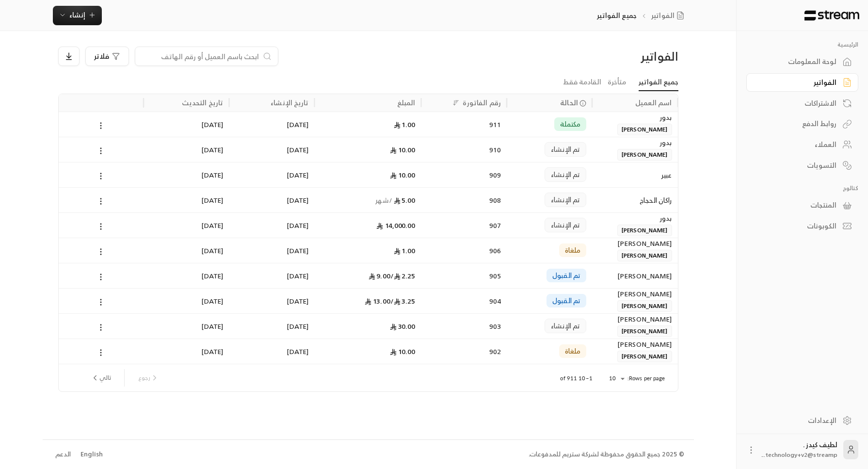
click at [636, 170] on div "عبير" at bounding box center [635, 174] width 74 height 25
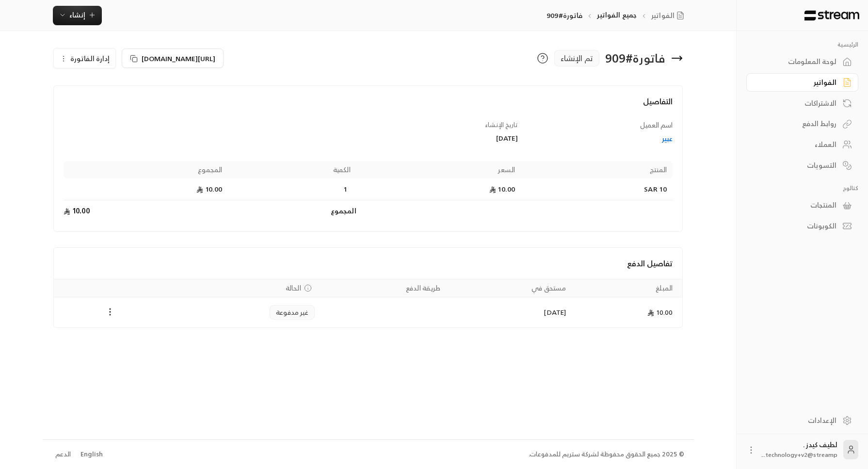
click at [113, 308] on icon "Payments" at bounding box center [110, 312] width 10 height 10
click at [138, 338] on li "تغيير الحالة الى مدفوعة" at bounding box center [146, 335] width 75 height 17
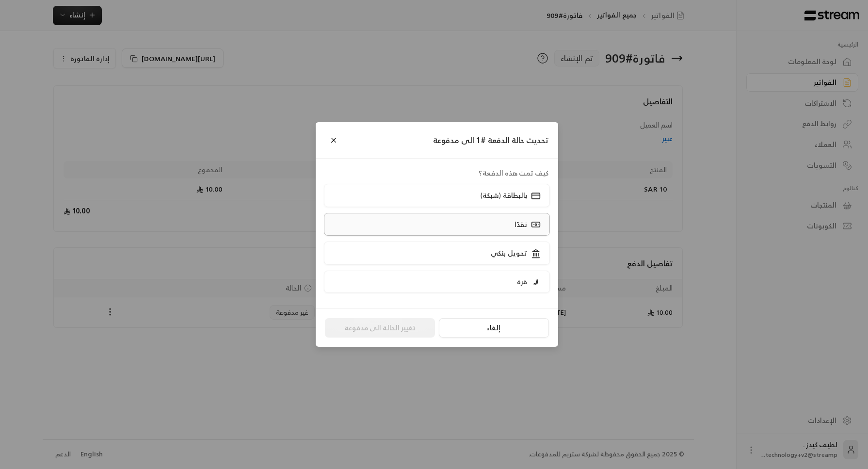
click at [451, 232] on label "نقدًا" at bounding box center [437, 224] width 226 height 23
click at [403, 321] on button "تغيير الحالة الى مدفوعة" at bounding box center [380, 327] width 110 height 19
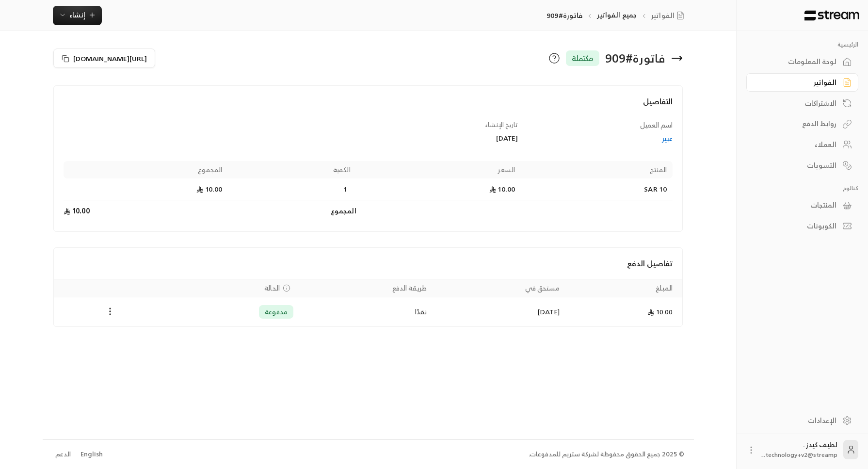
click at [807, 57] on div "لوحة المعلومات" at bounding box center [797, 62] width 78 height 10
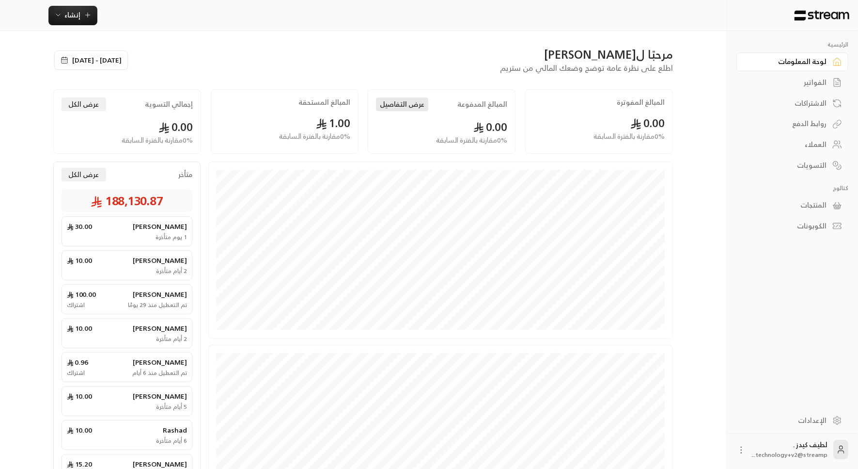
click at [396, 101] on button "عرض التفاصيل" at bounding box center [402, 104] width 52 height 14
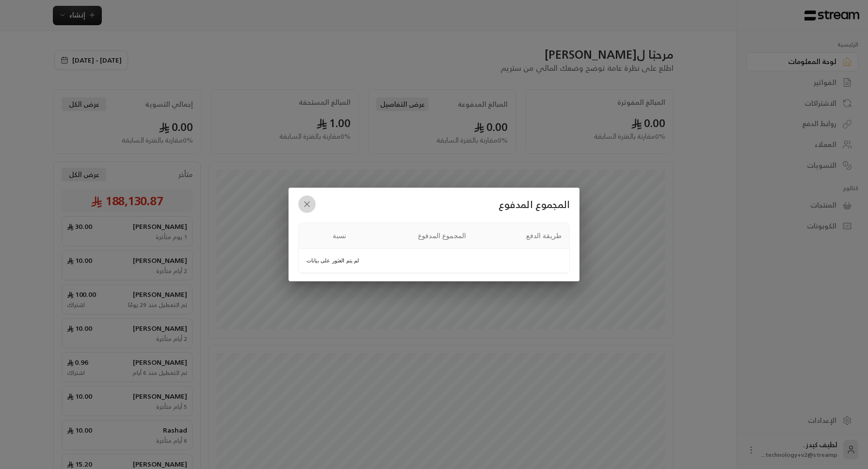
click at [311, 203] on icon "button" at bounding box center [307, 204] width 10 height 10
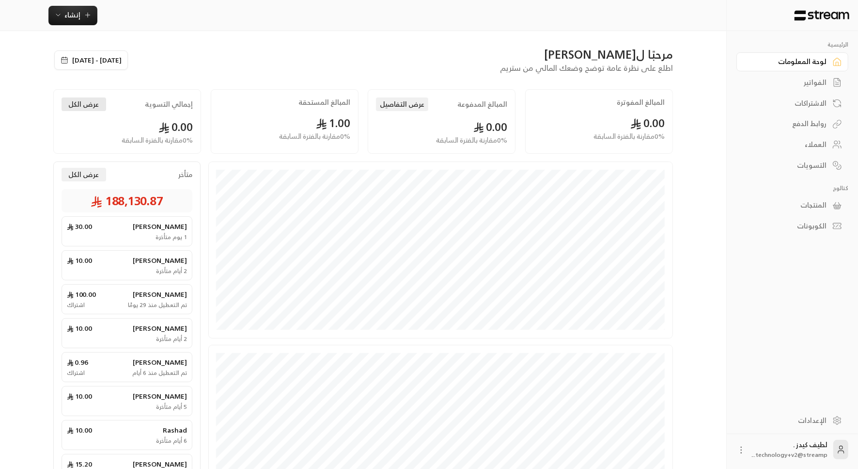
click at [92, 99] on button "عرض الكل" at bounding box center [84, 104] width 45 height 14
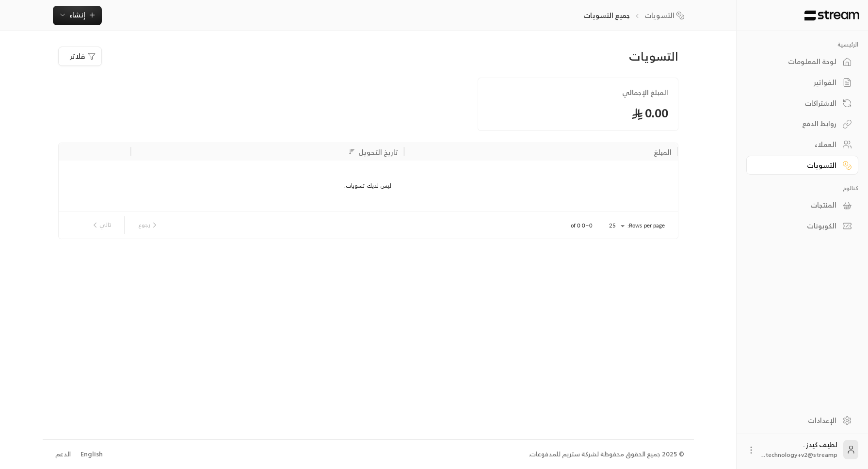
click at [816, 78] on div "الفواتير" at bounding box center [797, 83] width 78 height 10
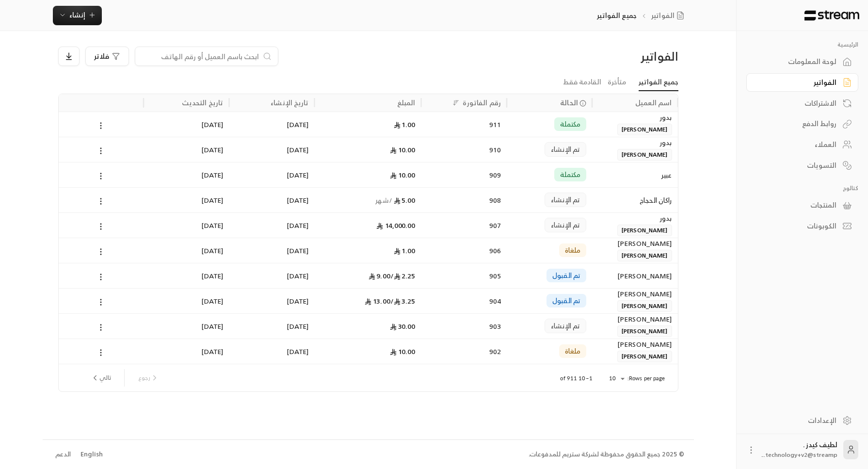
click at [824, 57] on div "لوحة المعلومات" at bounding box center [797, 62] width 78 height 10
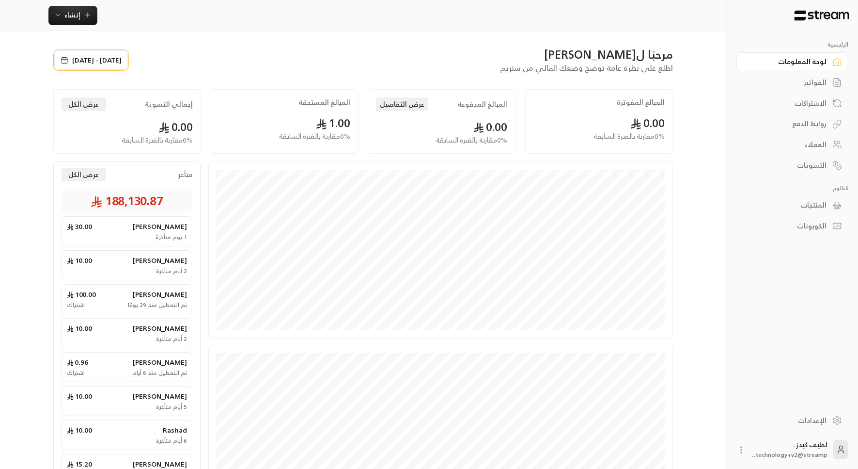
click at [64, 61] on icon at bounding box center [65, 60] width 8 height 8
select select "*"
select select "****"
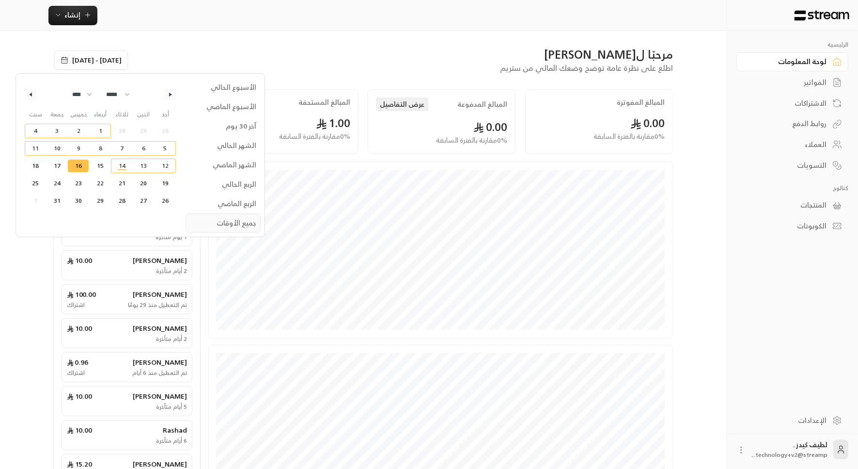
click at [239, 215] on span "جميع الأوقات" at bounding box center [223, 222] width 75 height 19
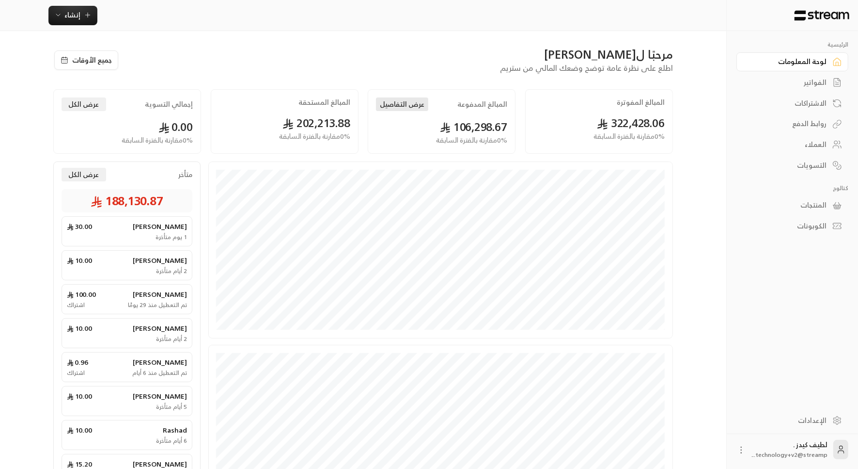
click at [389, 100] on button "عرض التفاصيل" at bounding box center [402, 104] width 52 height 14
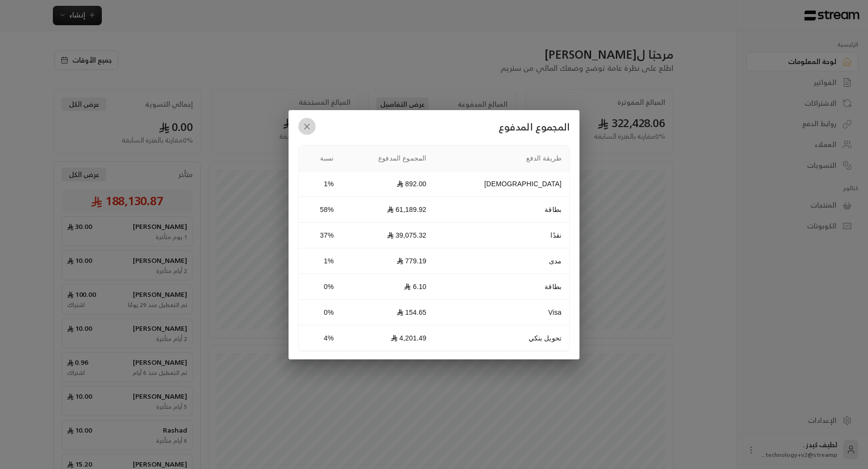
click at [306, 128] on icon "button" at bounding box center [307, 127] width 10 height 10
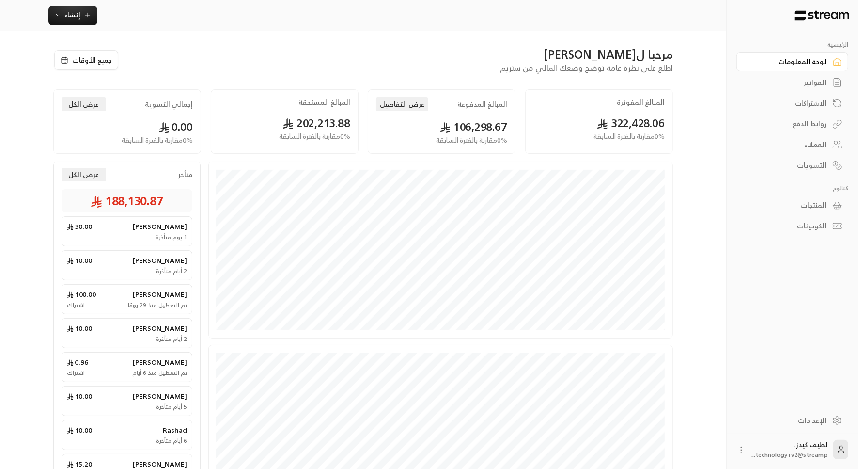
click at [823, 200] on div "المنتجات" at bounding box center [788, 205] width 78 height 10
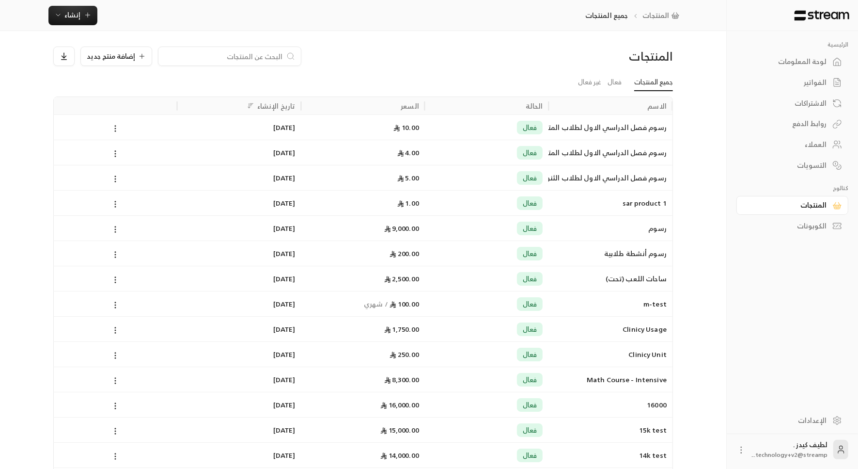
click at [821, 59] on div "لوحة المعلومات" at bounding box center [788, 62] width 78 height 10
